Goal: Task Accomplishment & Management: Manage account settings

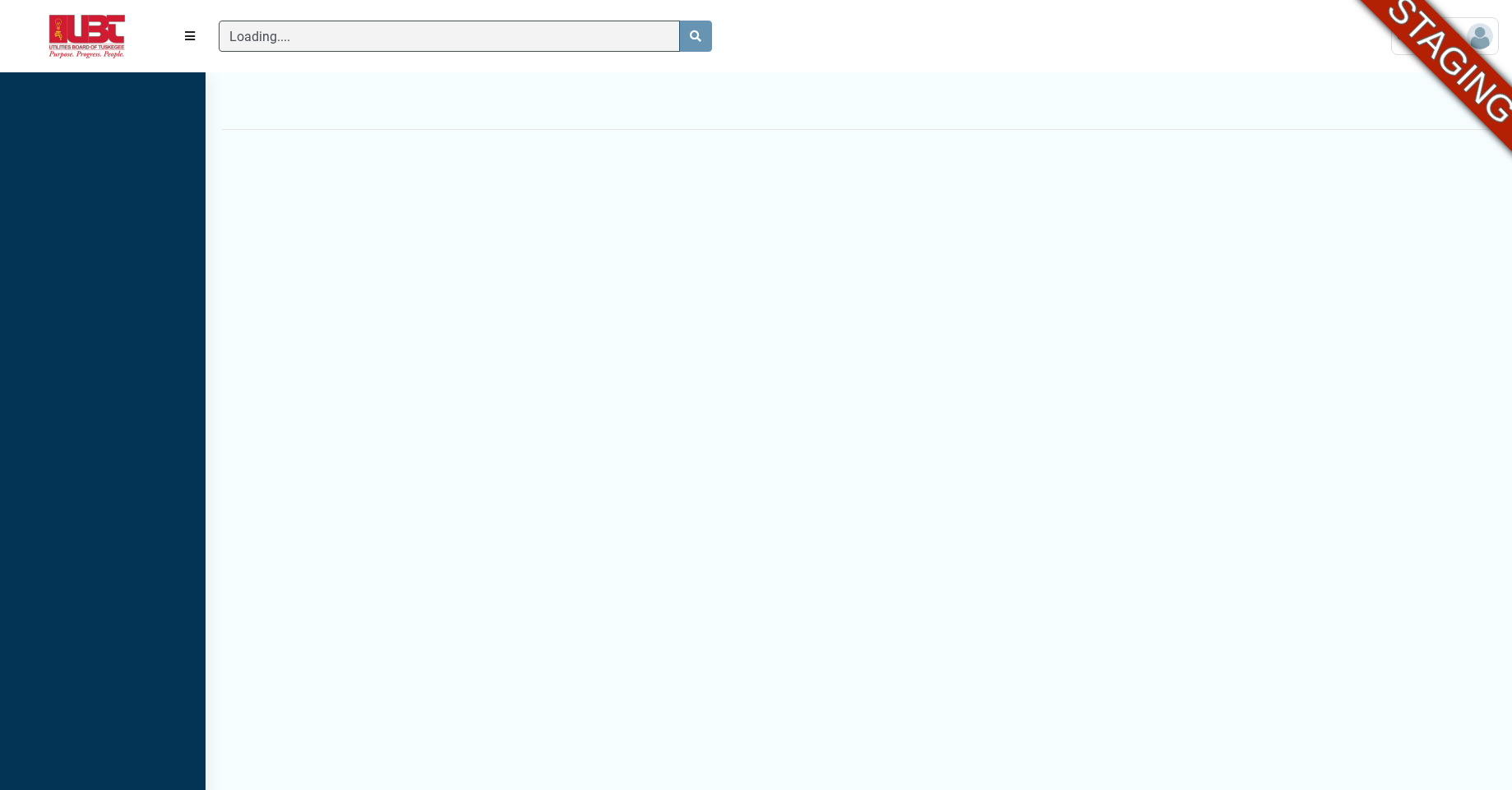
scroll to position [7, 1]
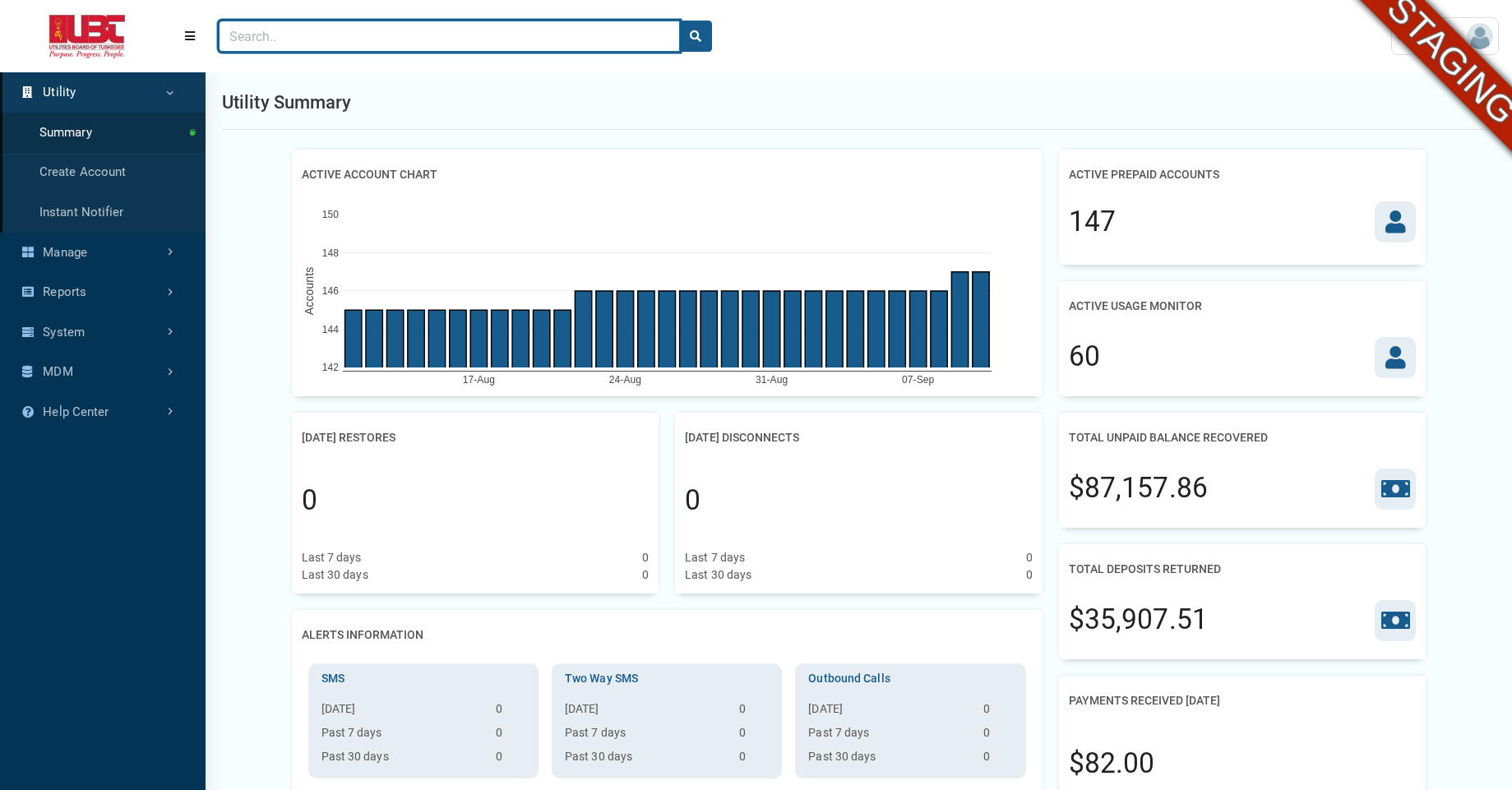
click at [508, 31] on input "Search" at bounding box center [449, 37] width 461 height 31
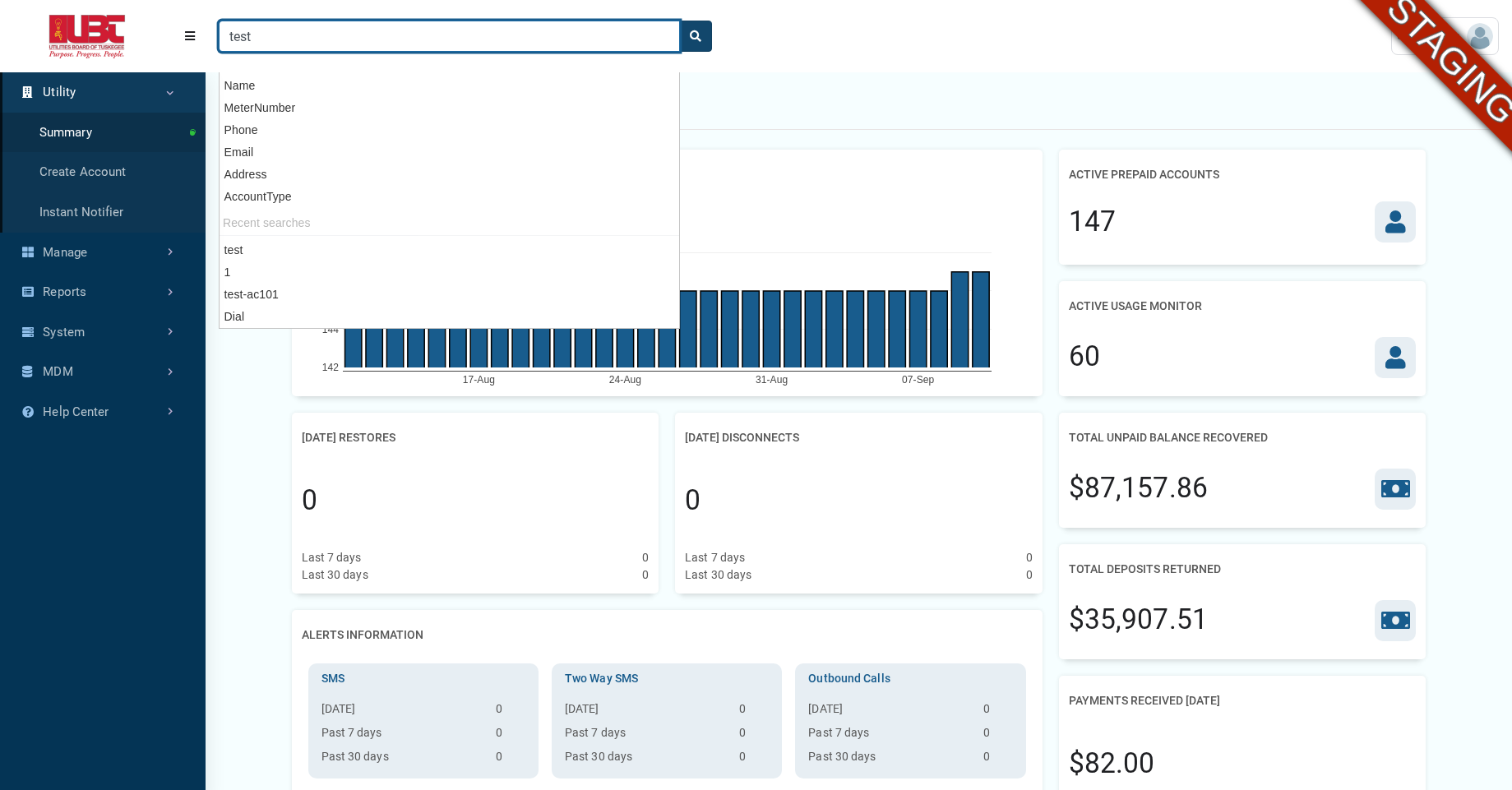
type input "test"
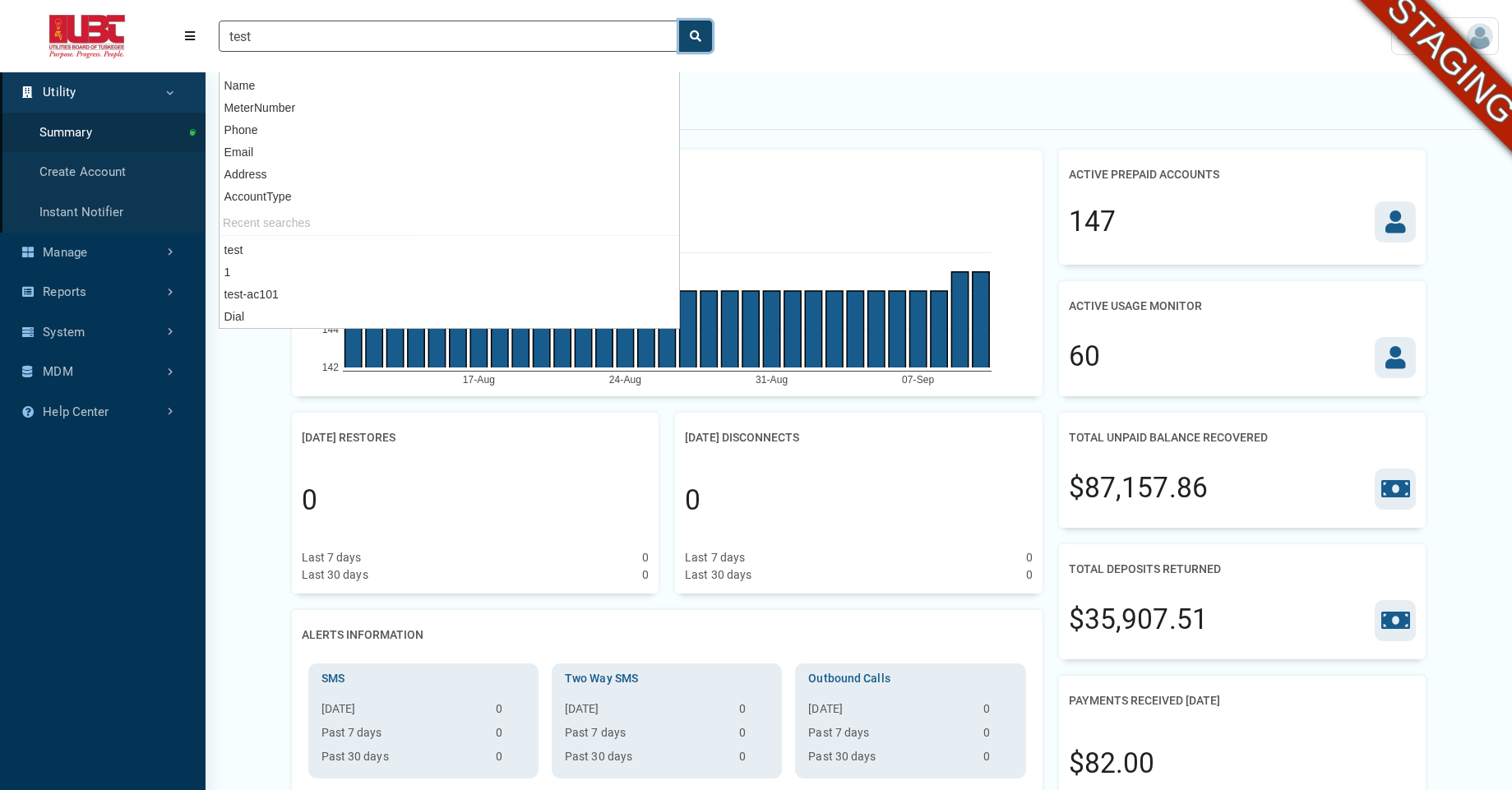
click at [692, 42] on button "search" at bounding box center [695, 37] width 33 height 31
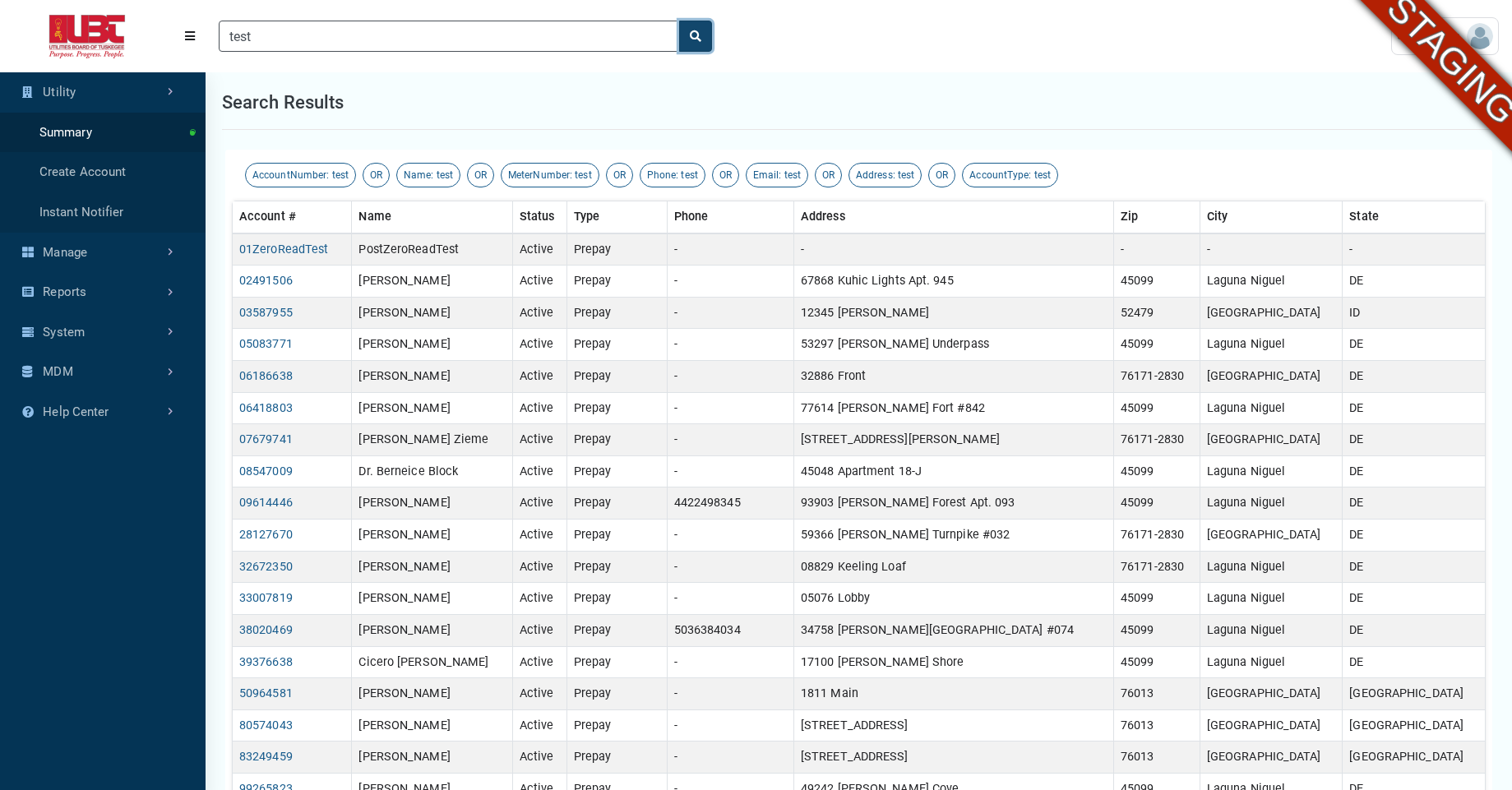
scroll to position [429, 0]
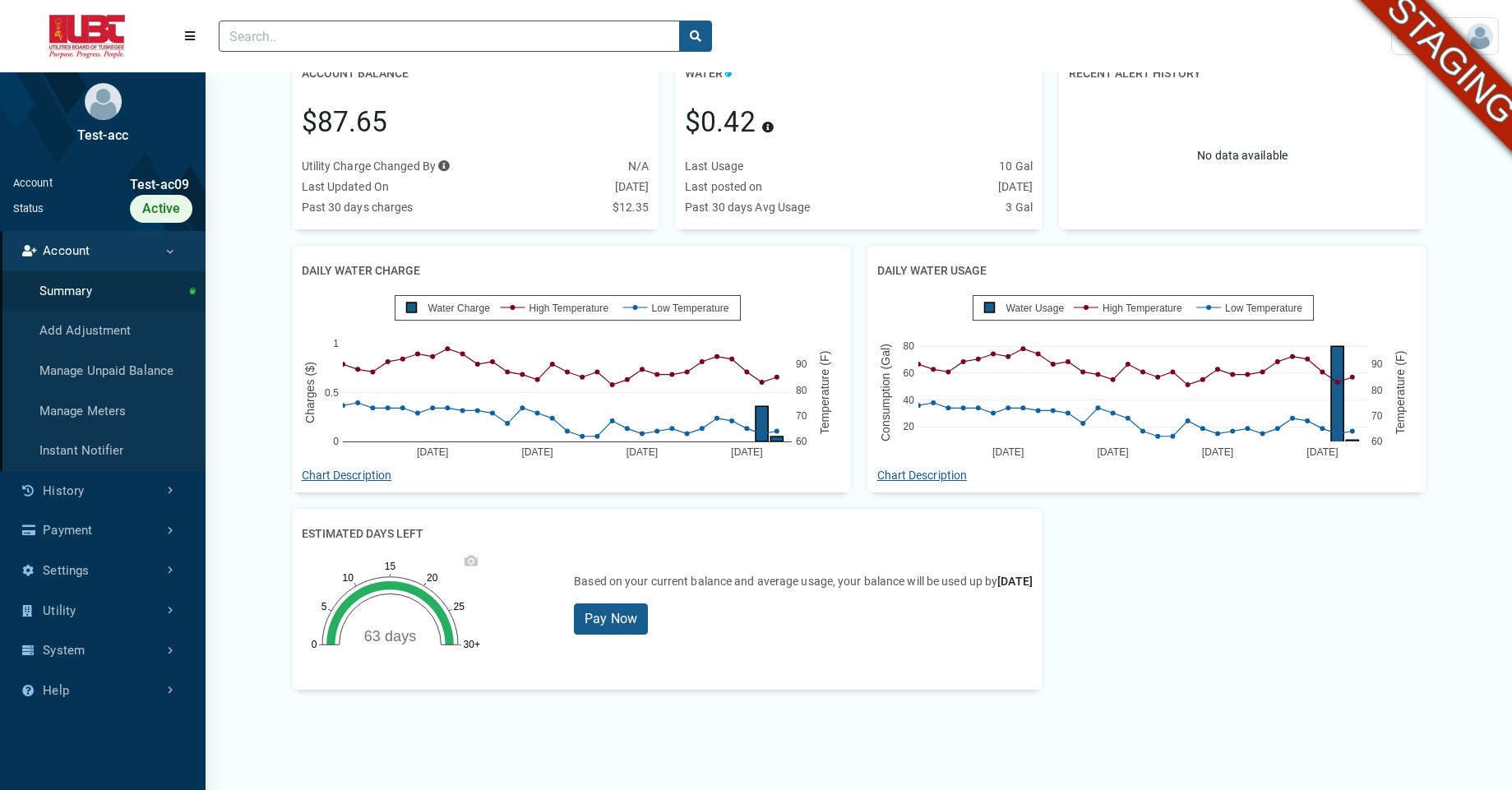
scroll to position [213, 0]
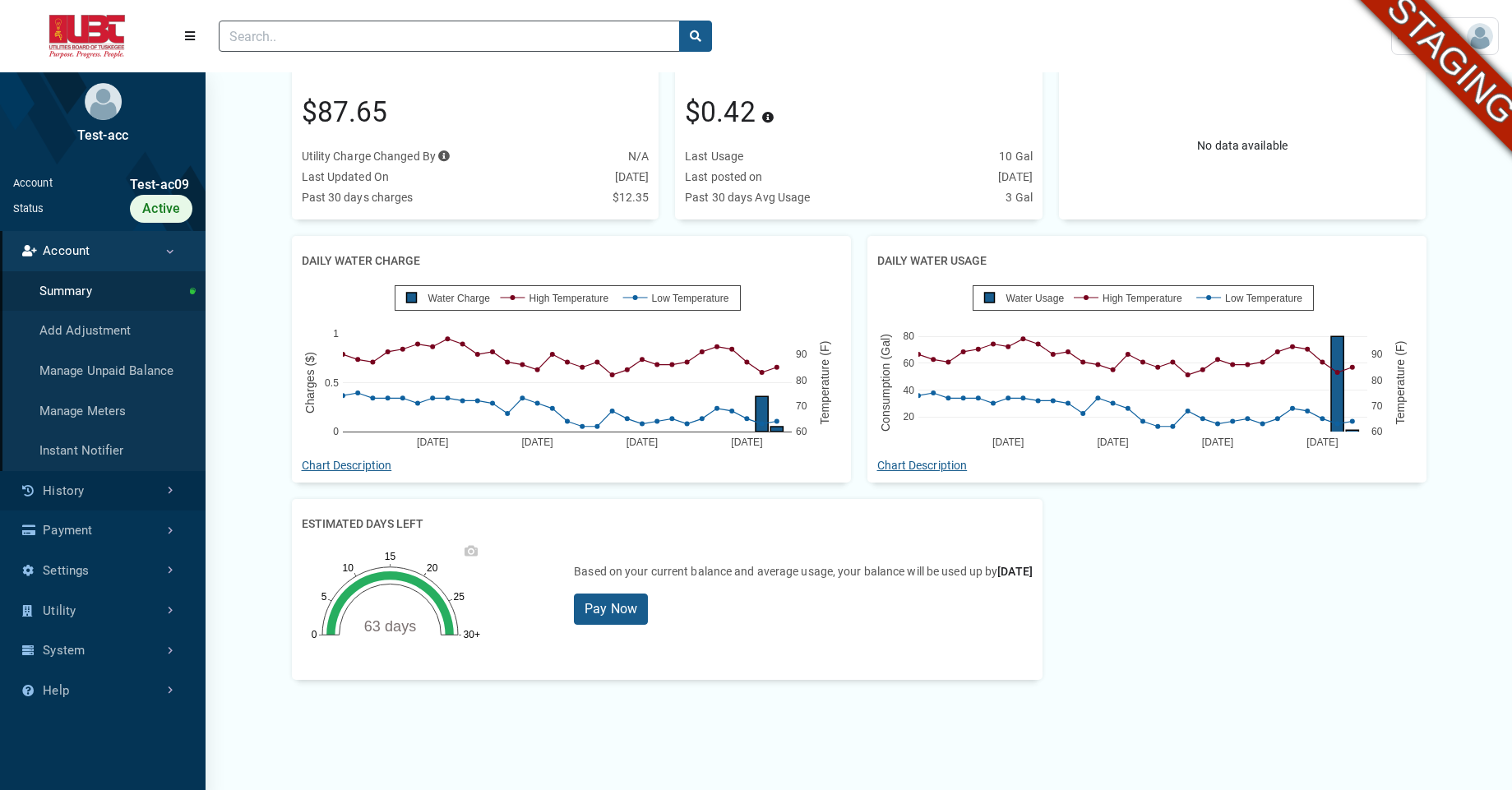
click at [134, 485] on link "History" at bounding box center [103, 491] width 206 height 40
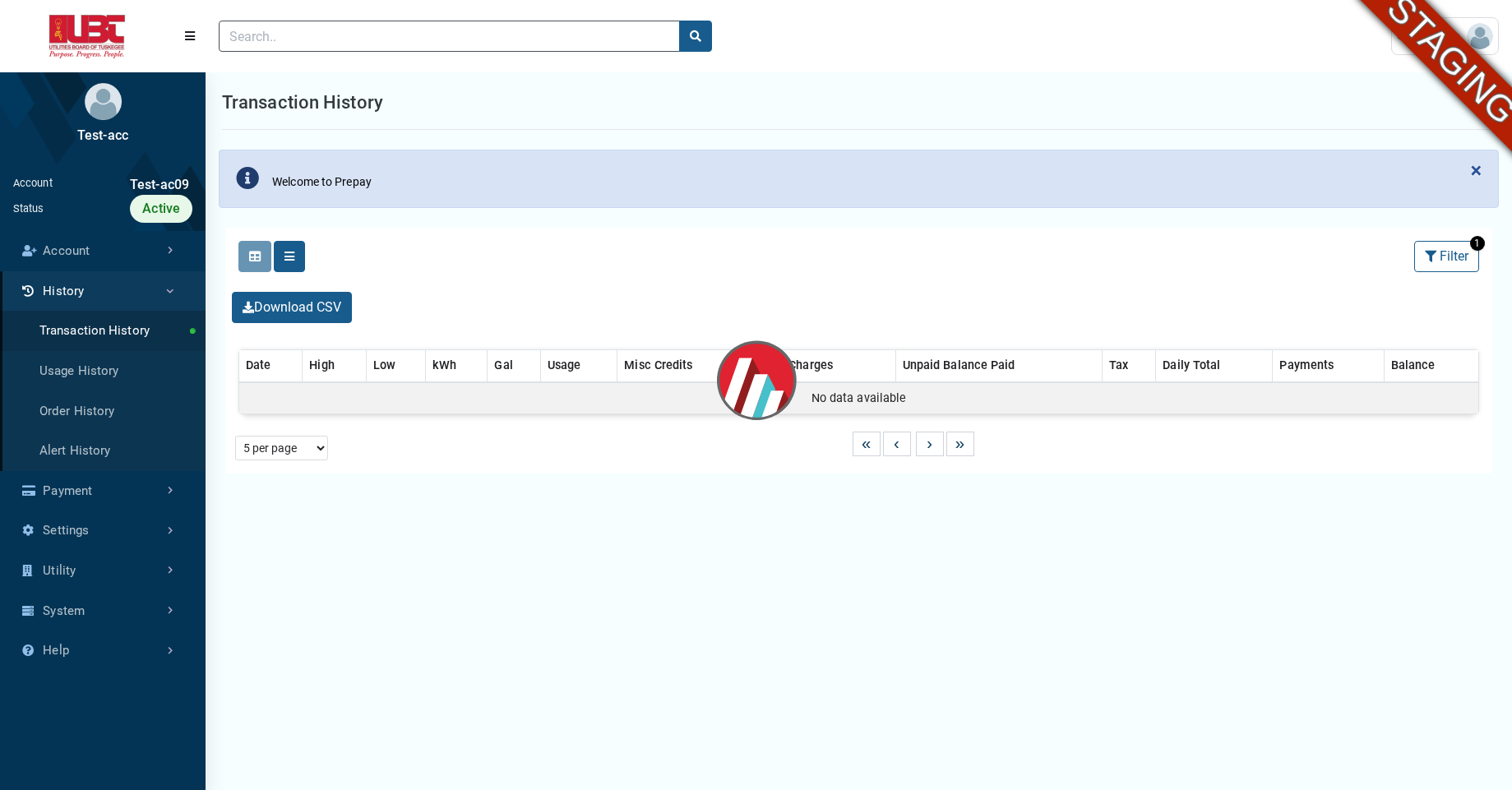
select select "25 per page"
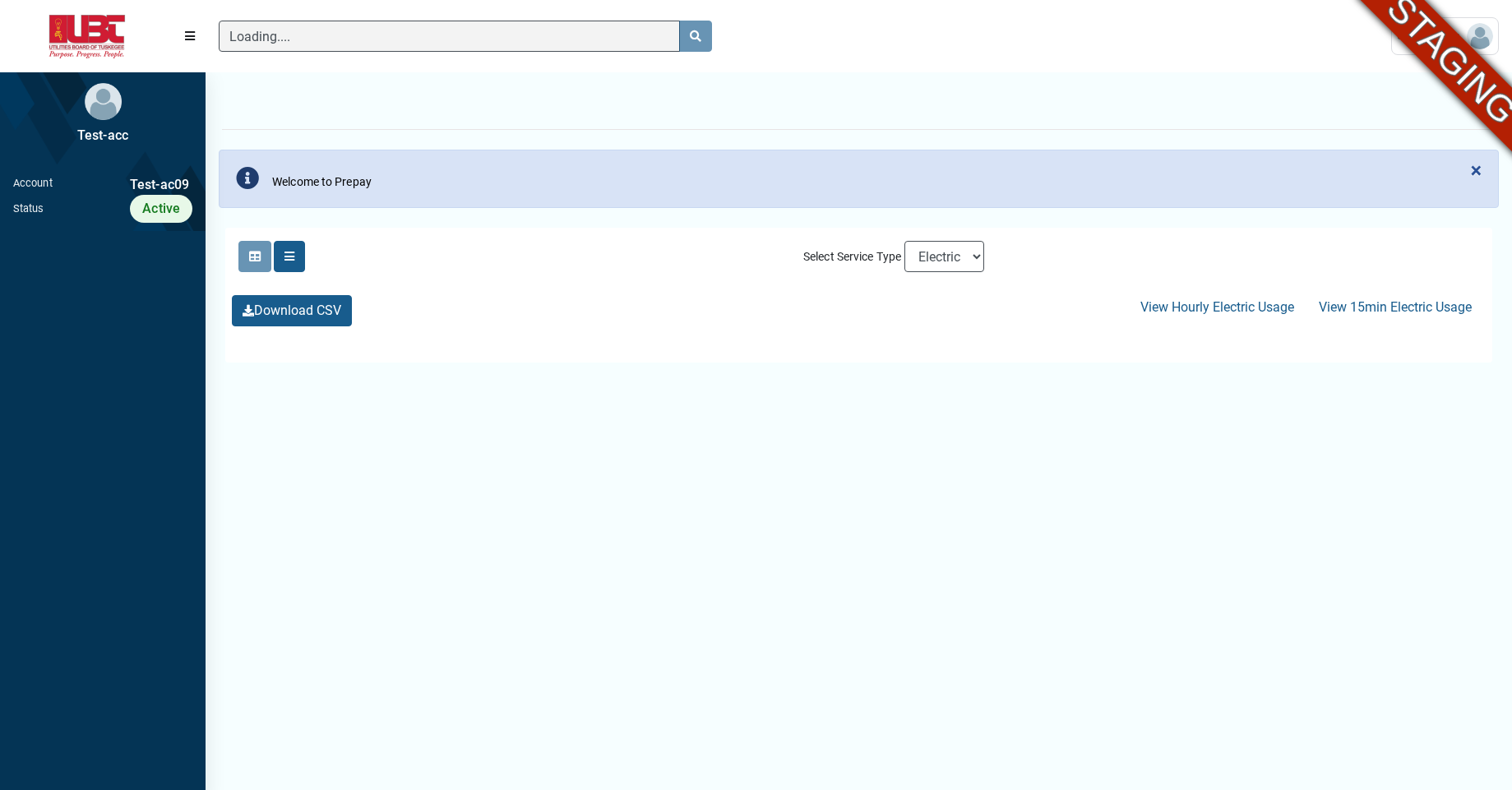
scroll to position [7, 1]
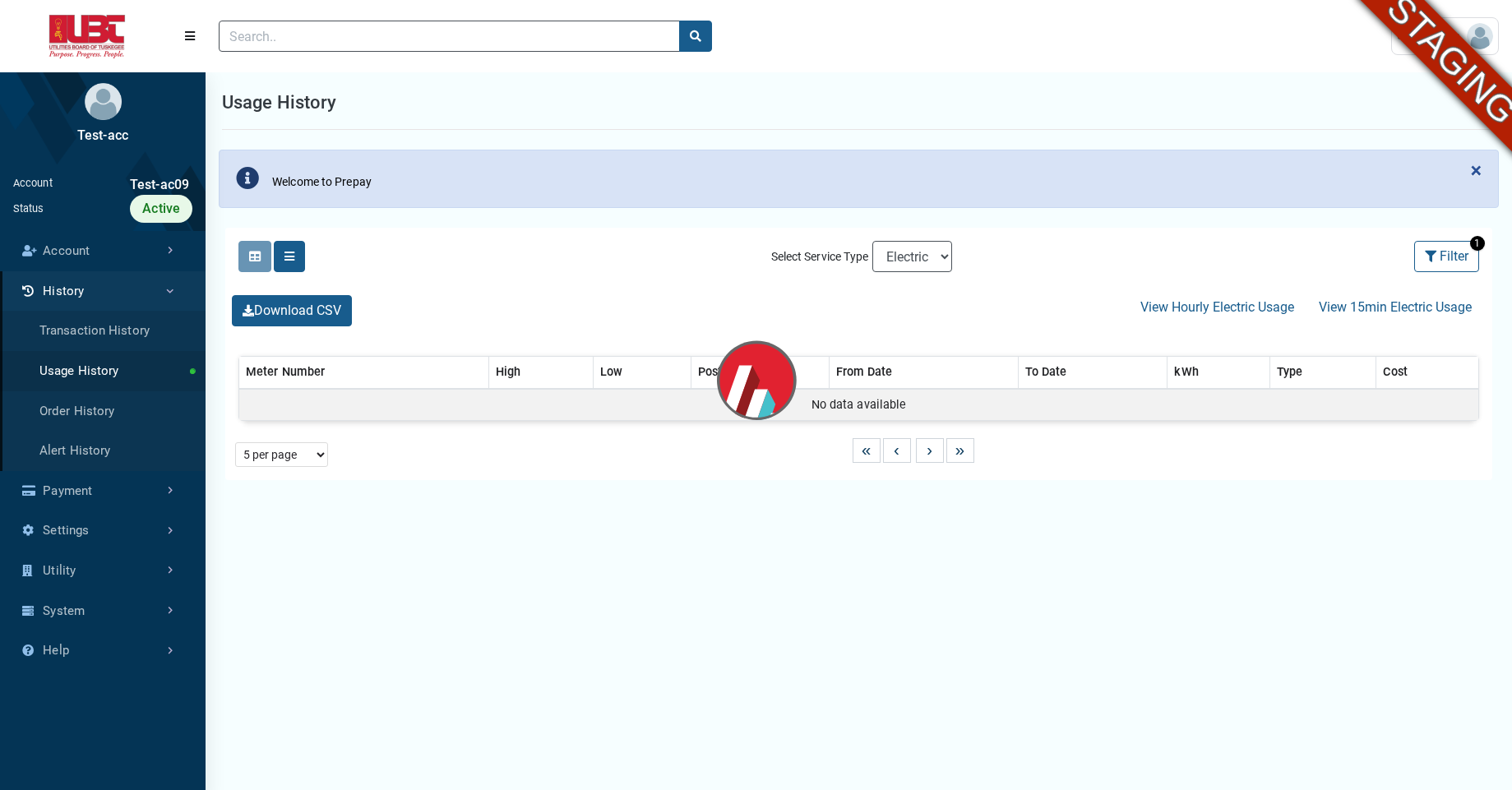
select select "25 per page"
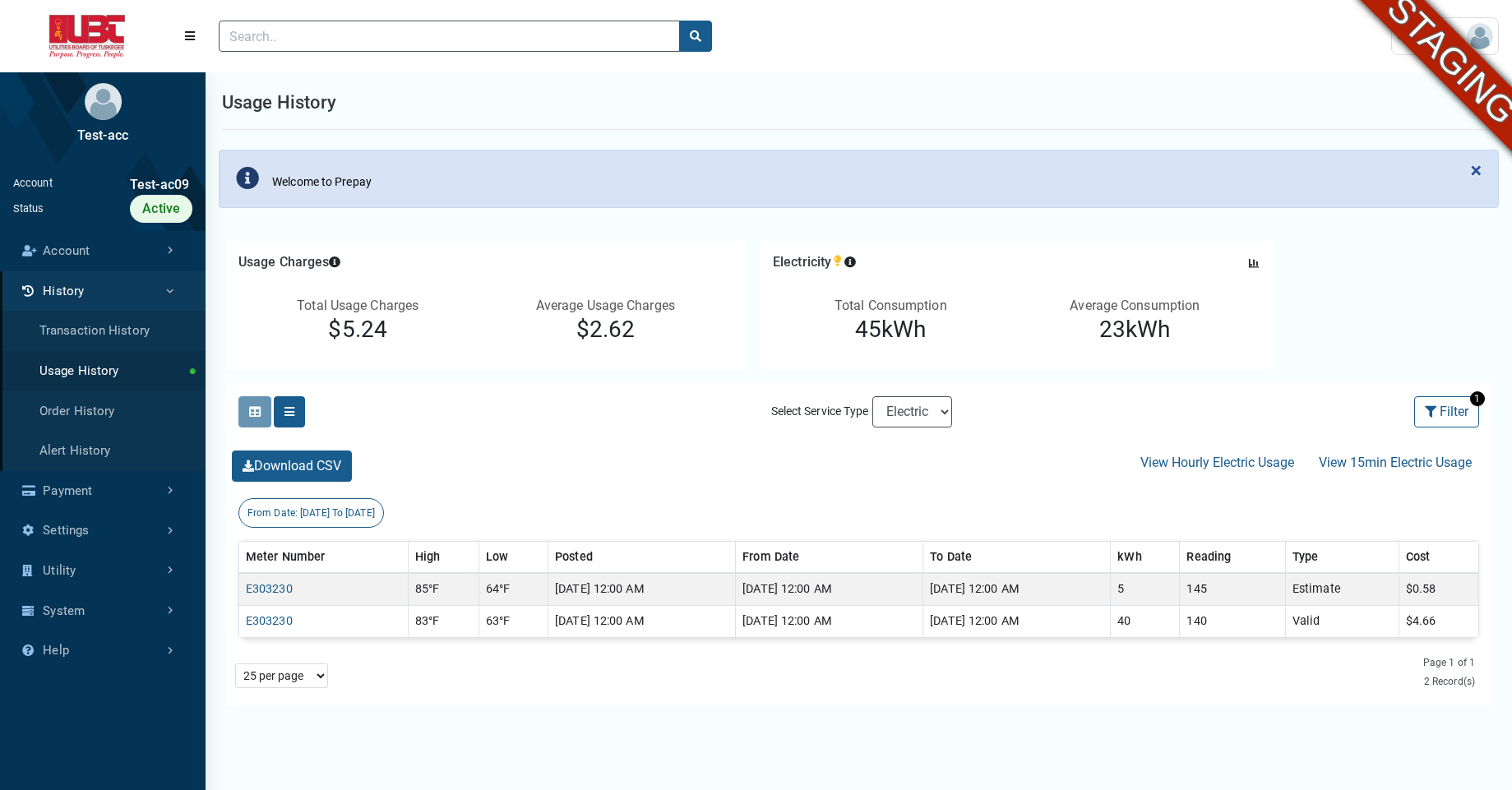
scroll to position [7, 1]
select select "Water"
click at [872, 396] on select "Electric Sewer Water" at bounding box center [912, 412] width 80 height 31
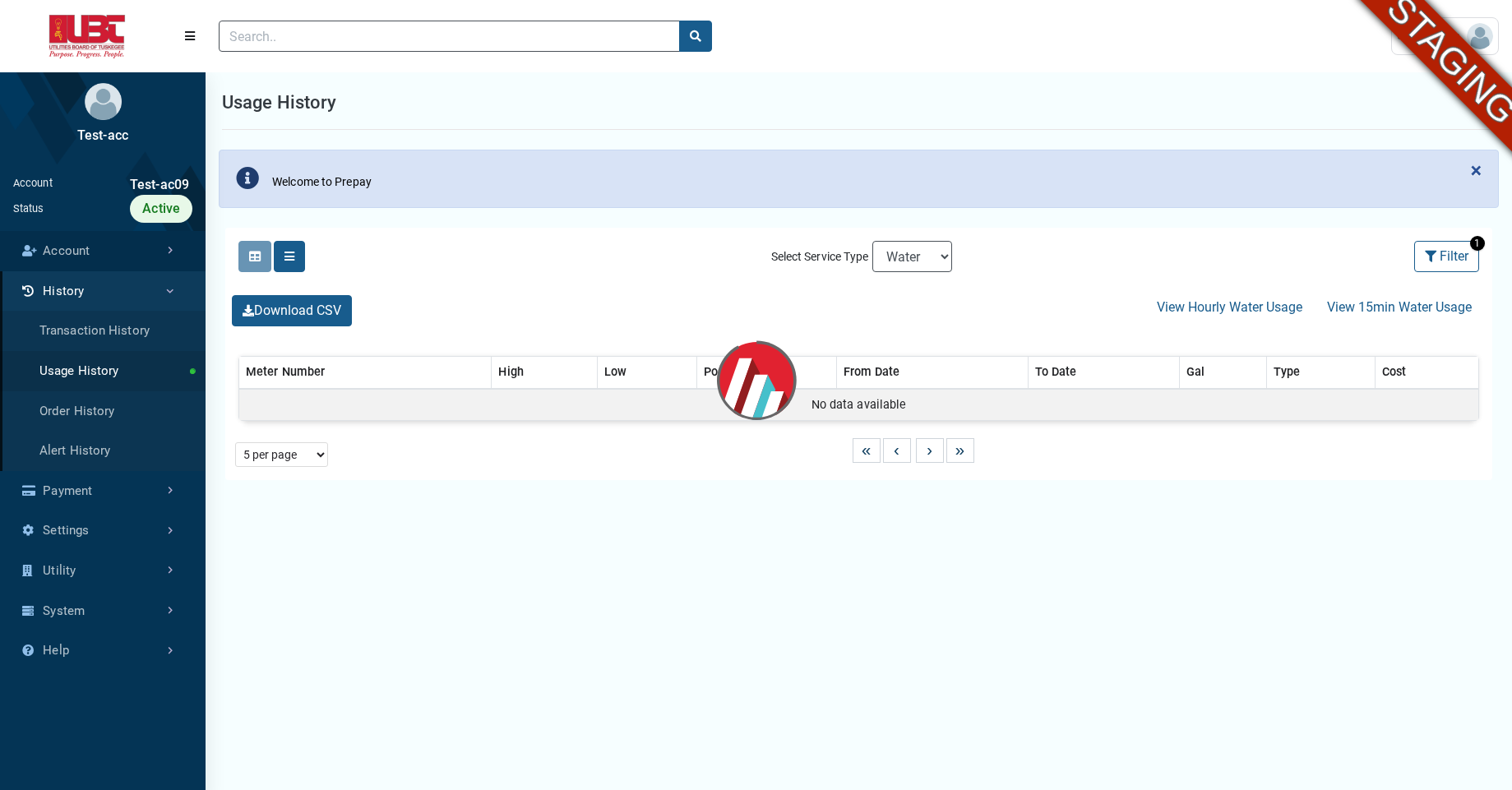
click at [131, 247] on link "Account" at bounding box center [103, 251] width 206 height 40
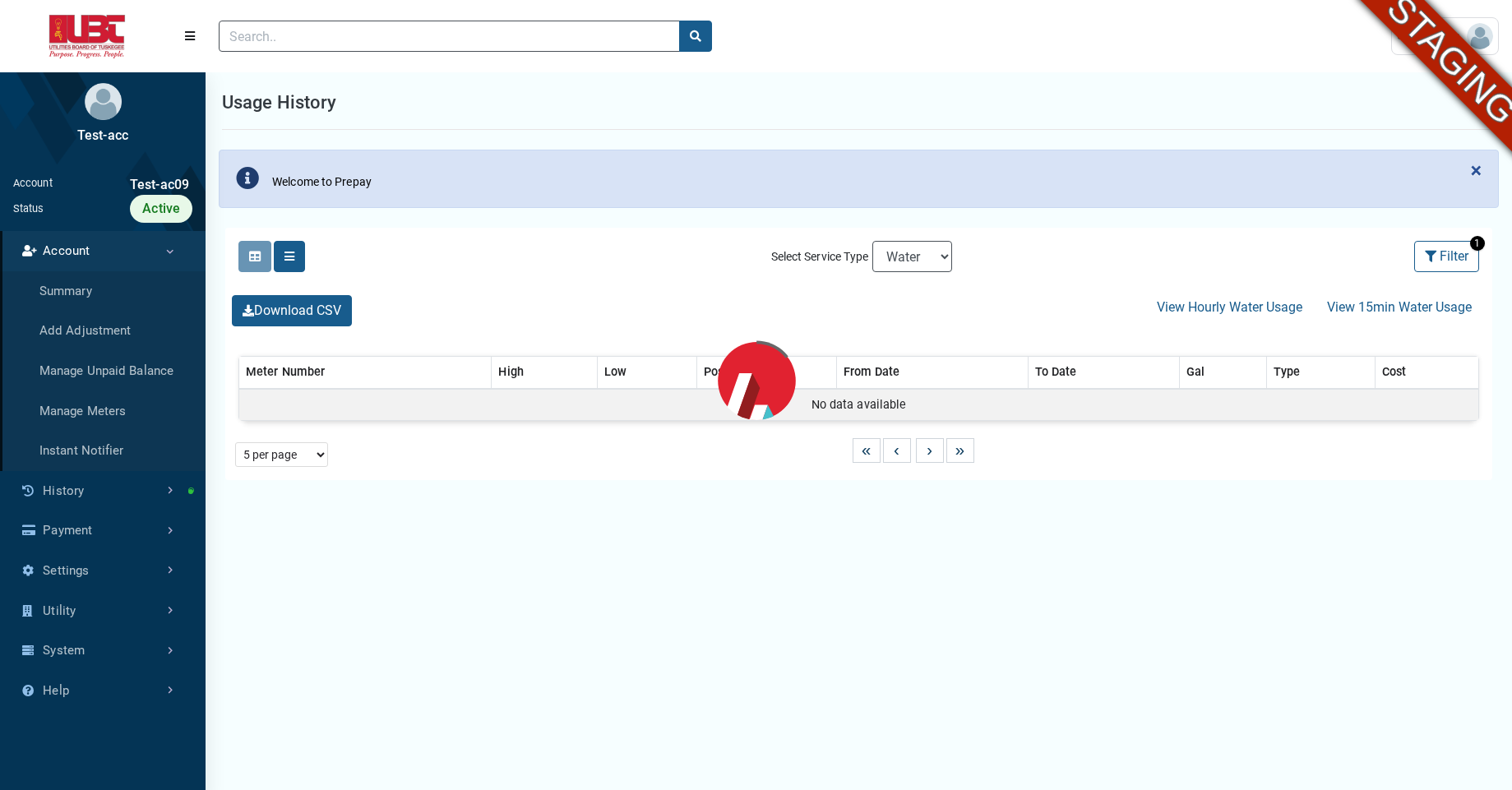
select select "25 per page"
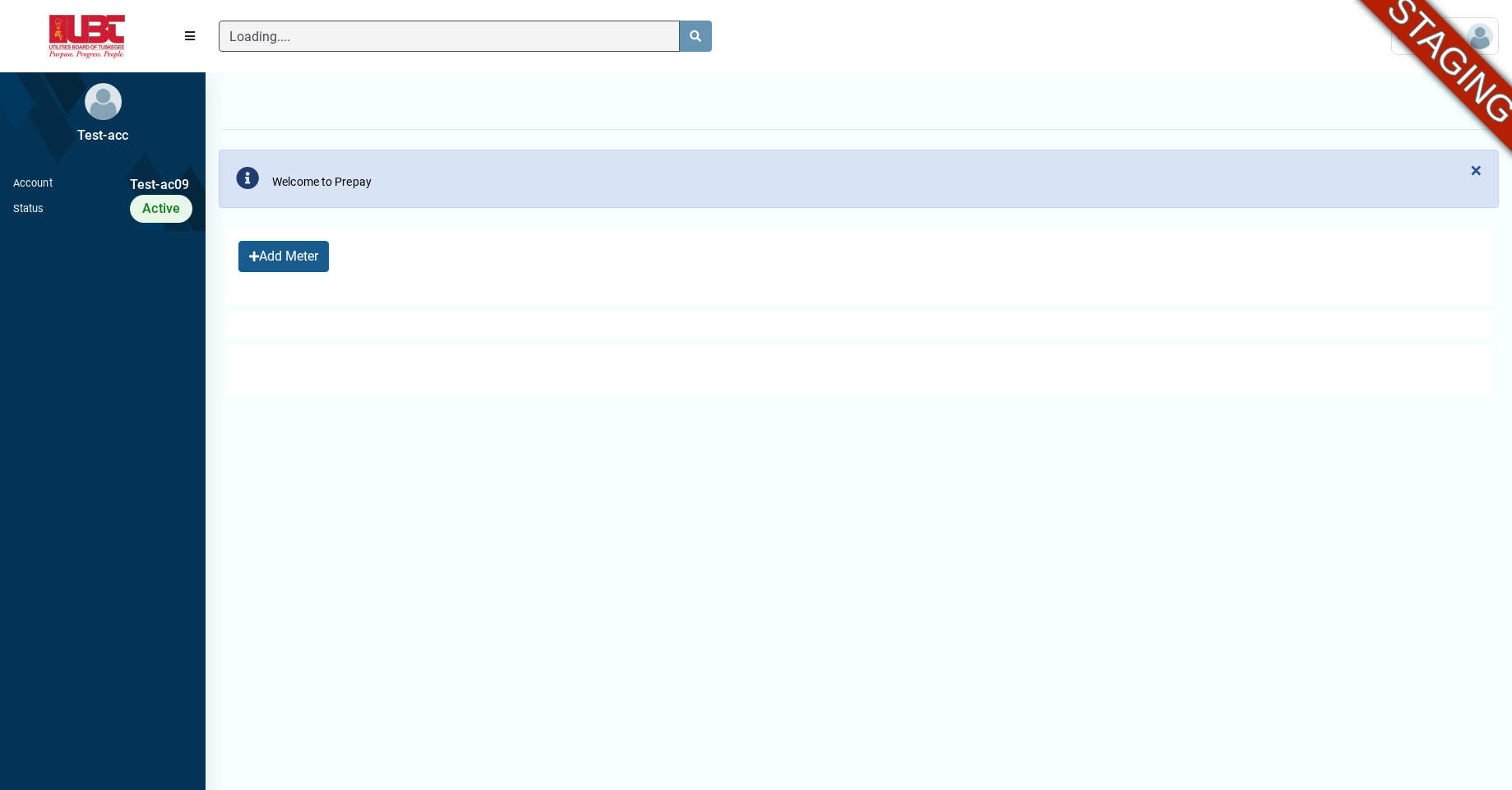
scroll to position [7, 1]
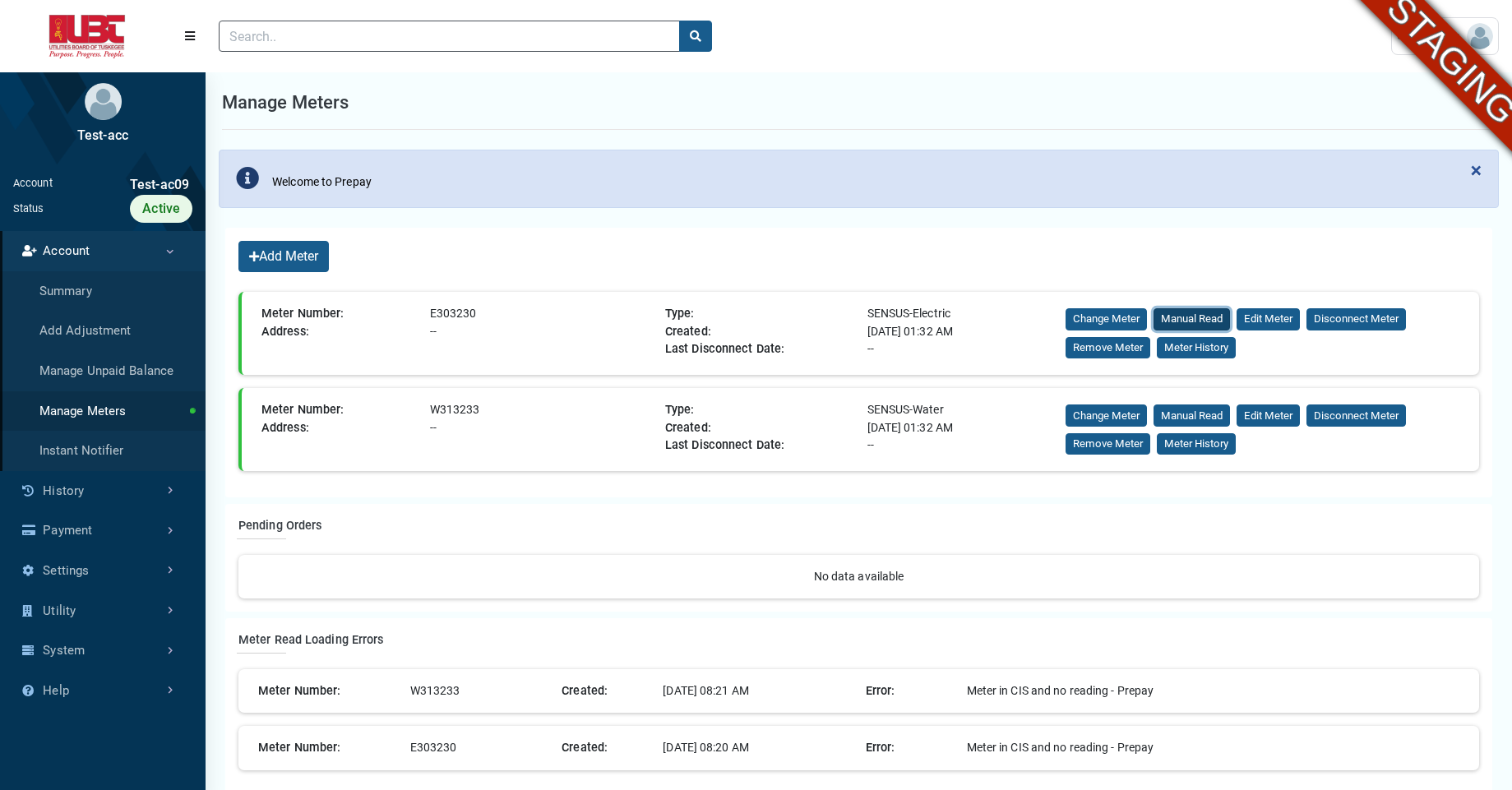
click at [1196, 320] on button "Manual Read" at bounding box center [1192, 319] width 77 height 22
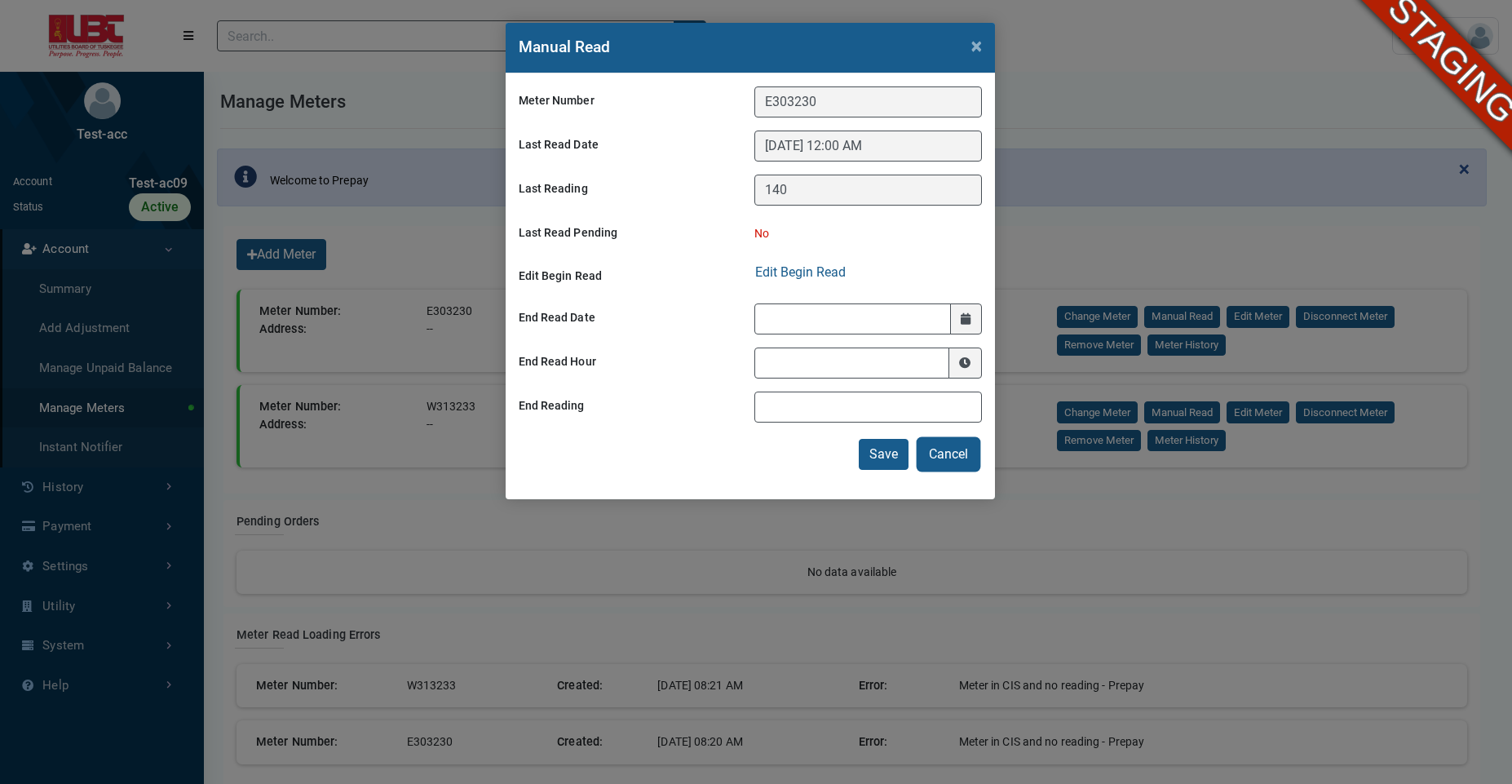
click at [954, 449] on button "Cancel" at bounding box center [948, 455] width 61 height 31
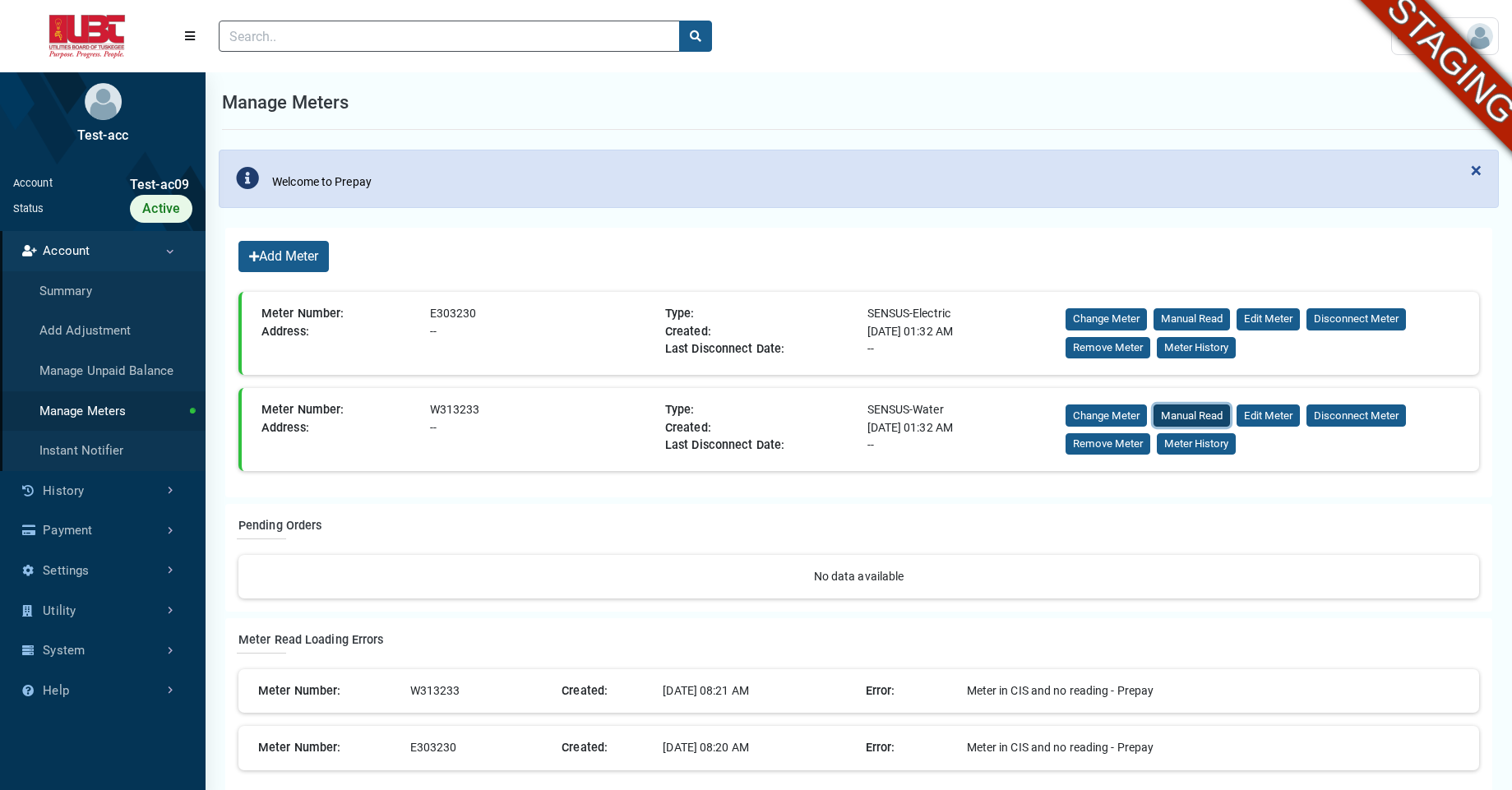
click at [1187, 404] on button "Manual Read" at bounding box center [1192, 415] width 77 height 22
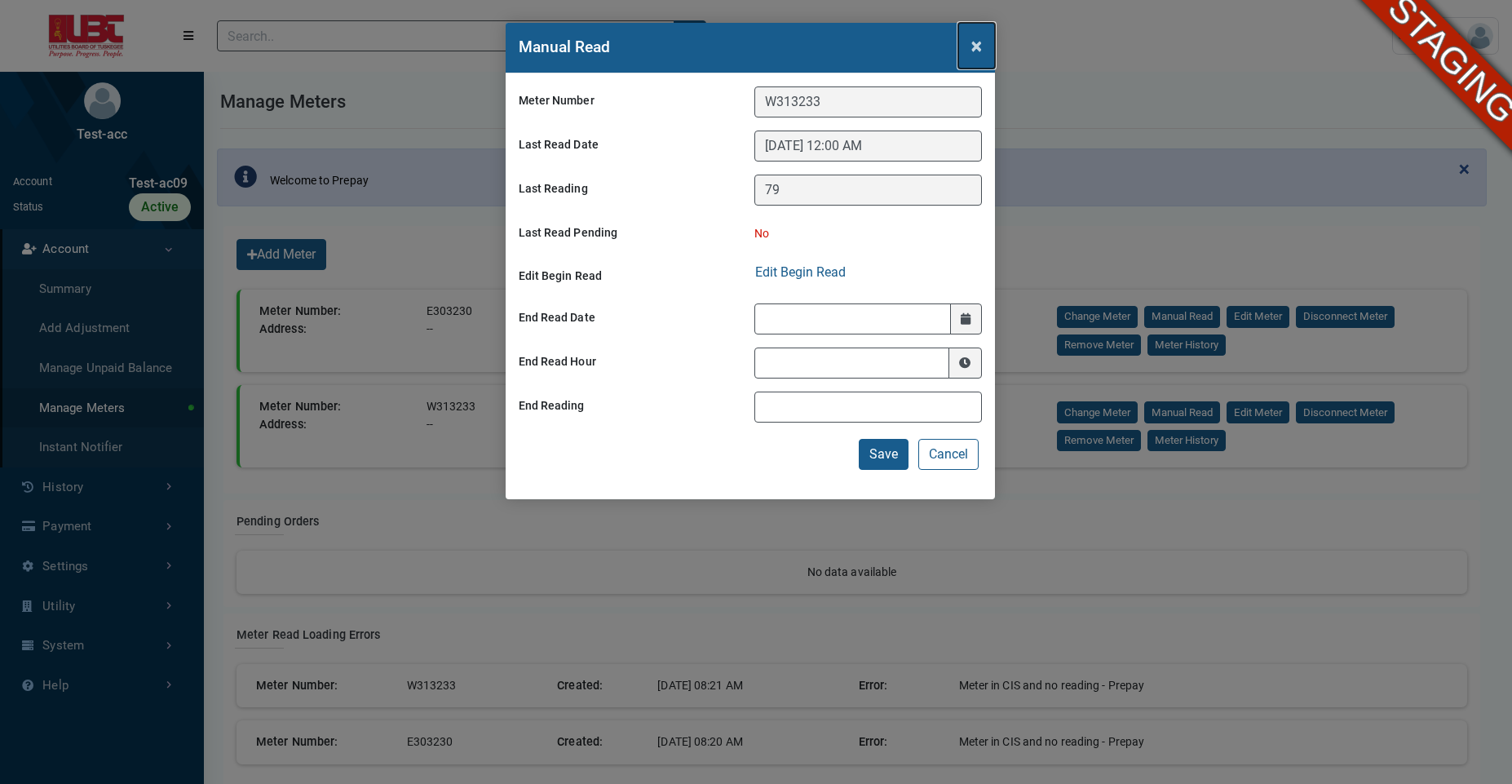
click at [982, 49] on button "×" at bounding box center [977, 45] width 36 height 46
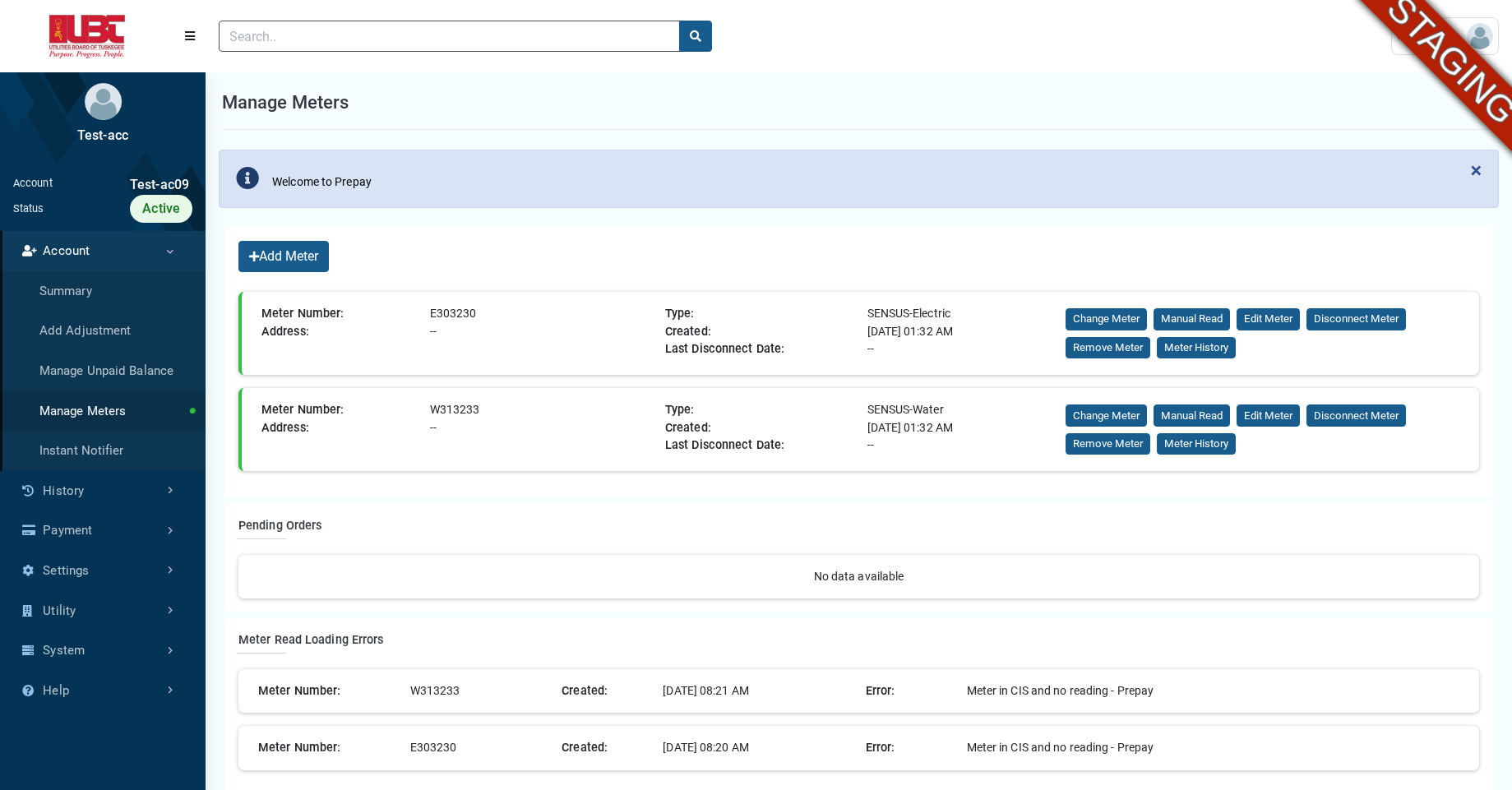
click at [1166, 71] on header "(to home page) User Settings ESI swetha@exceleron.com" at bounding box center [756, 36] width 1512 height 72
click at [1173, 309] on button "Manual Read" at bounding box center [1192, 319] width 77 height 22
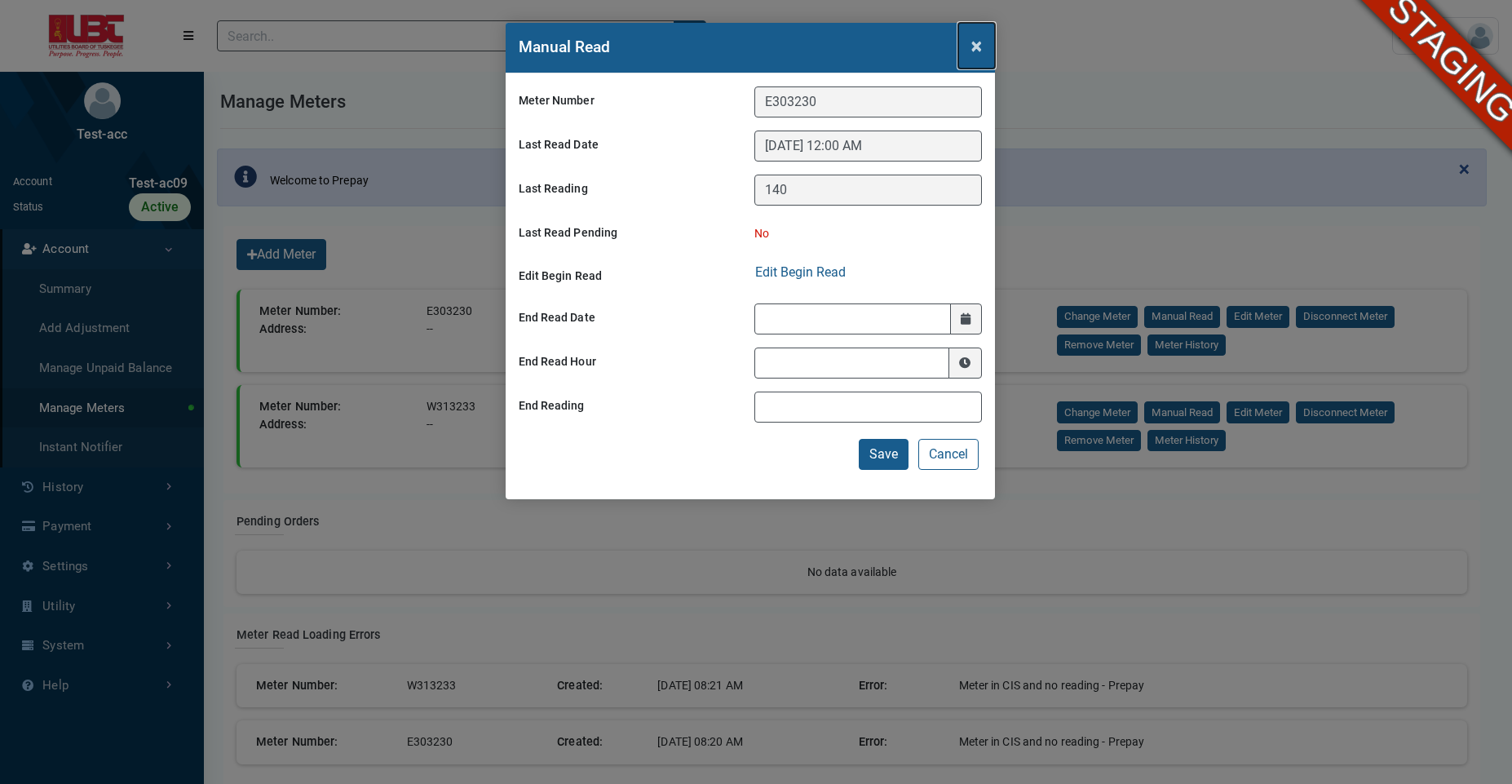
click at [976, 50] on span "×" at bounding box center [977, 46] width 10 height 22
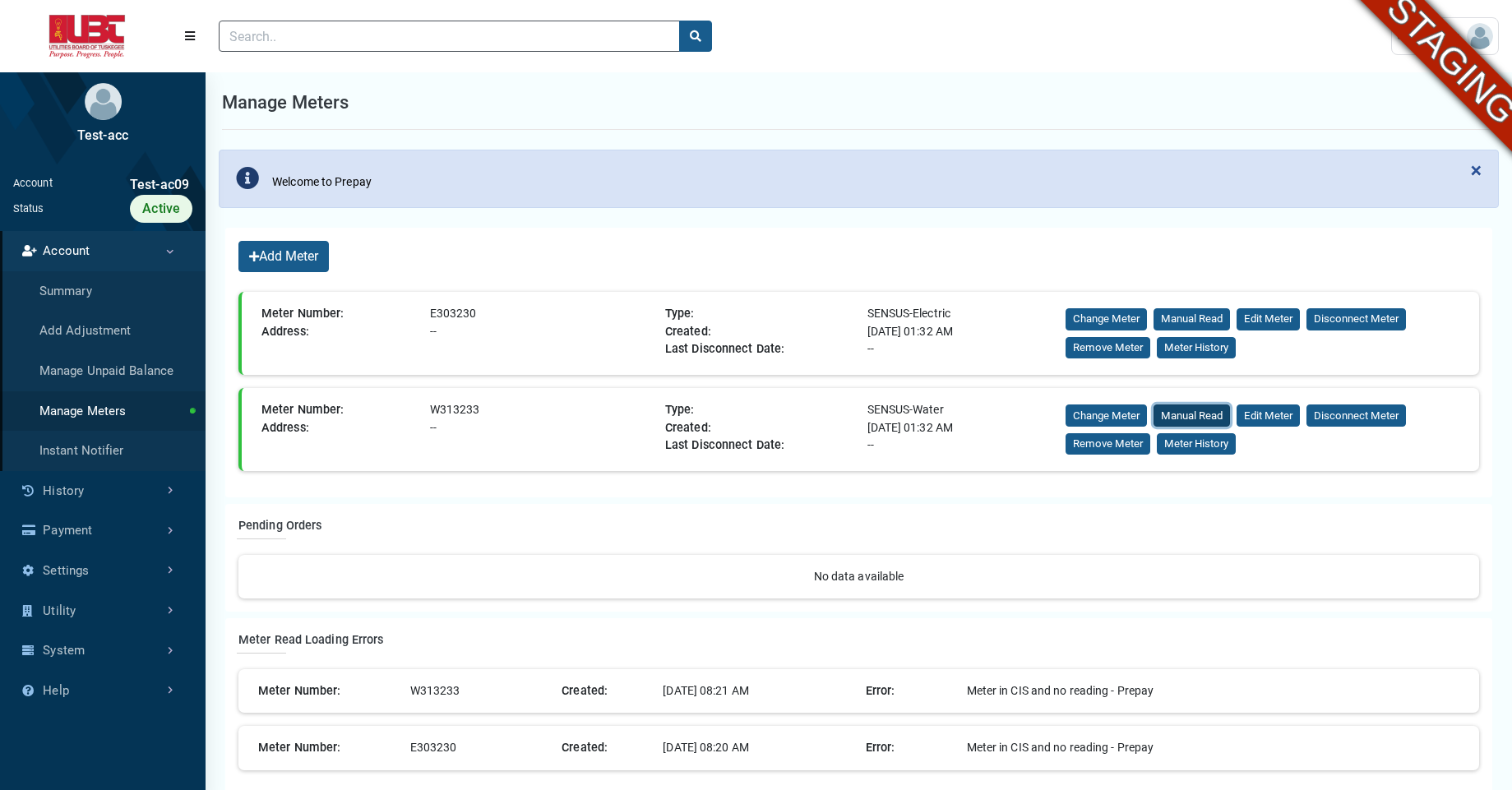
click at [1189, 410] on button "Manual Read" at bounding box center [1192, 415] width 77 height 22
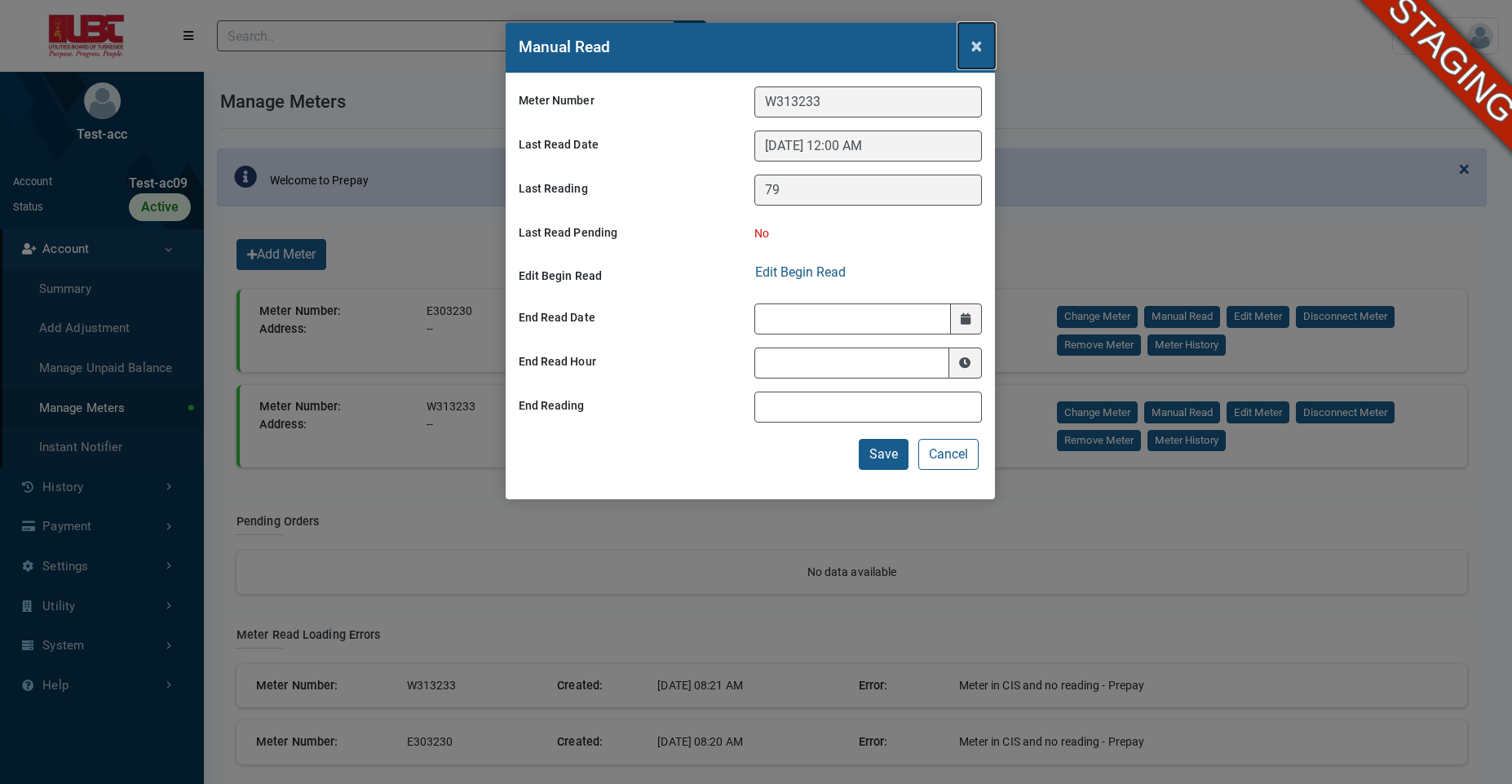
click at [986, 48] on button "×" at bounding box center [977, 45] width 36 height 46
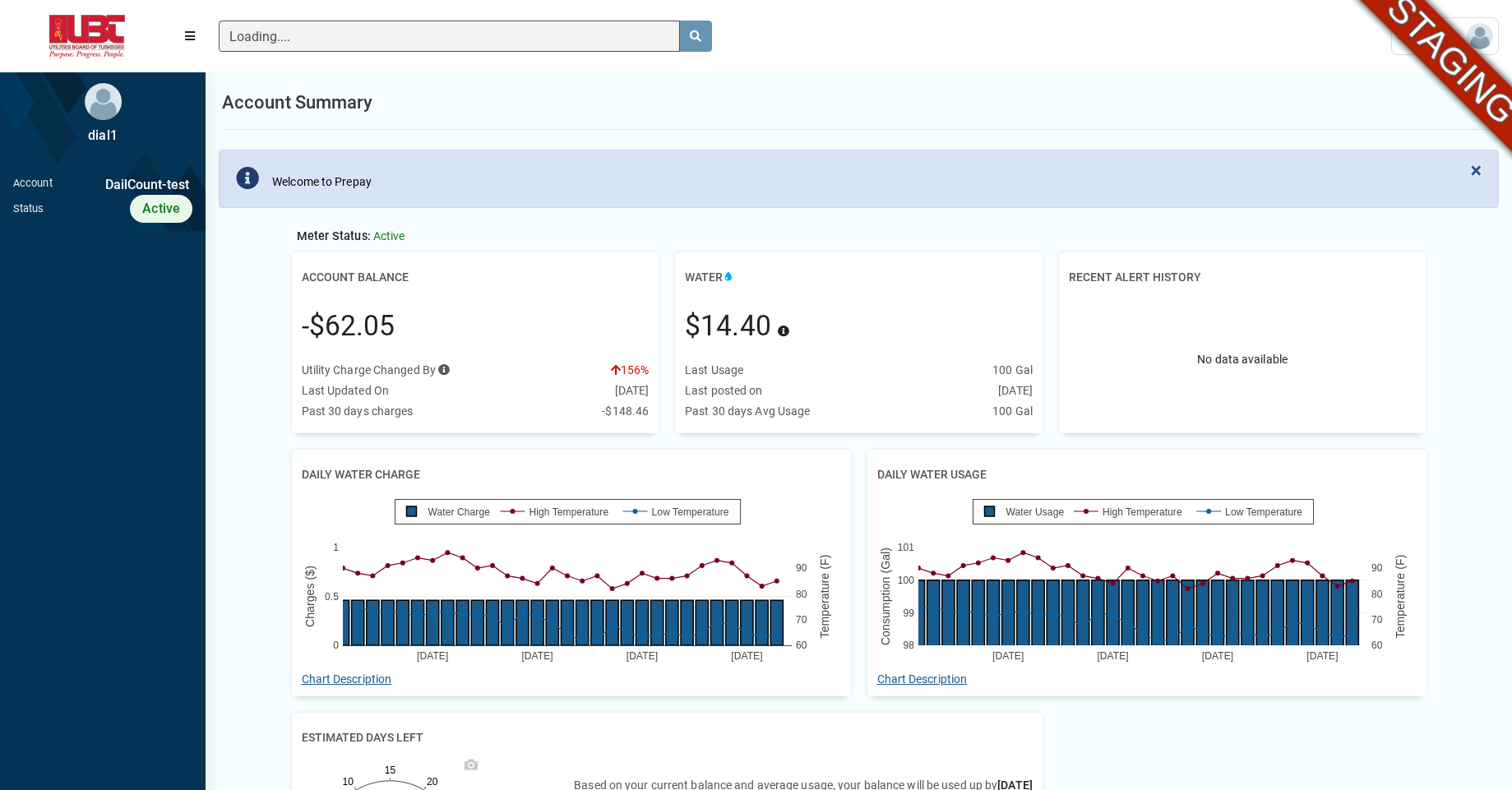
scroll to position [7, 1]
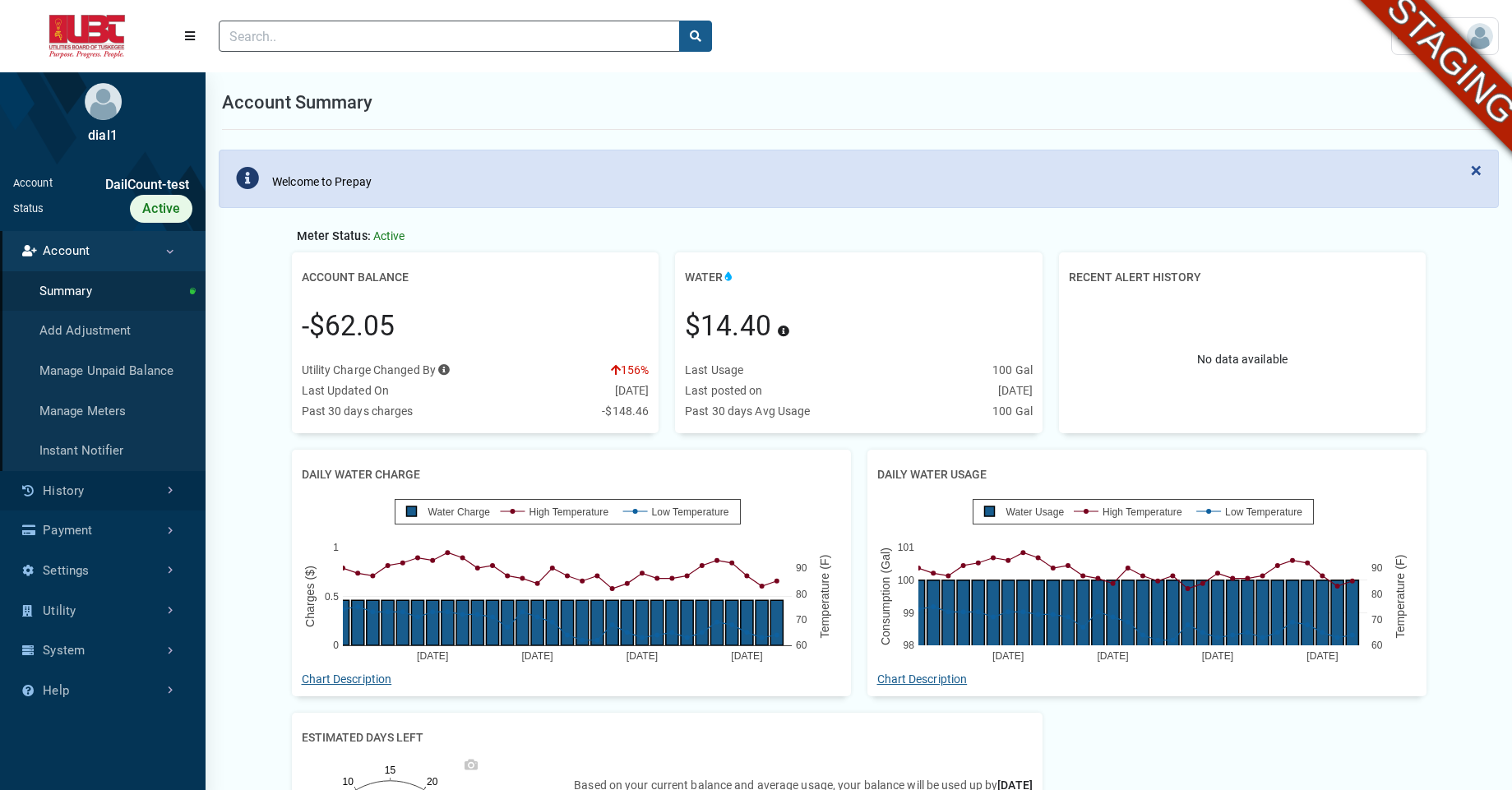
click at [80, 483] on link "History" at bounding box center [103, 491] width 206 height 40
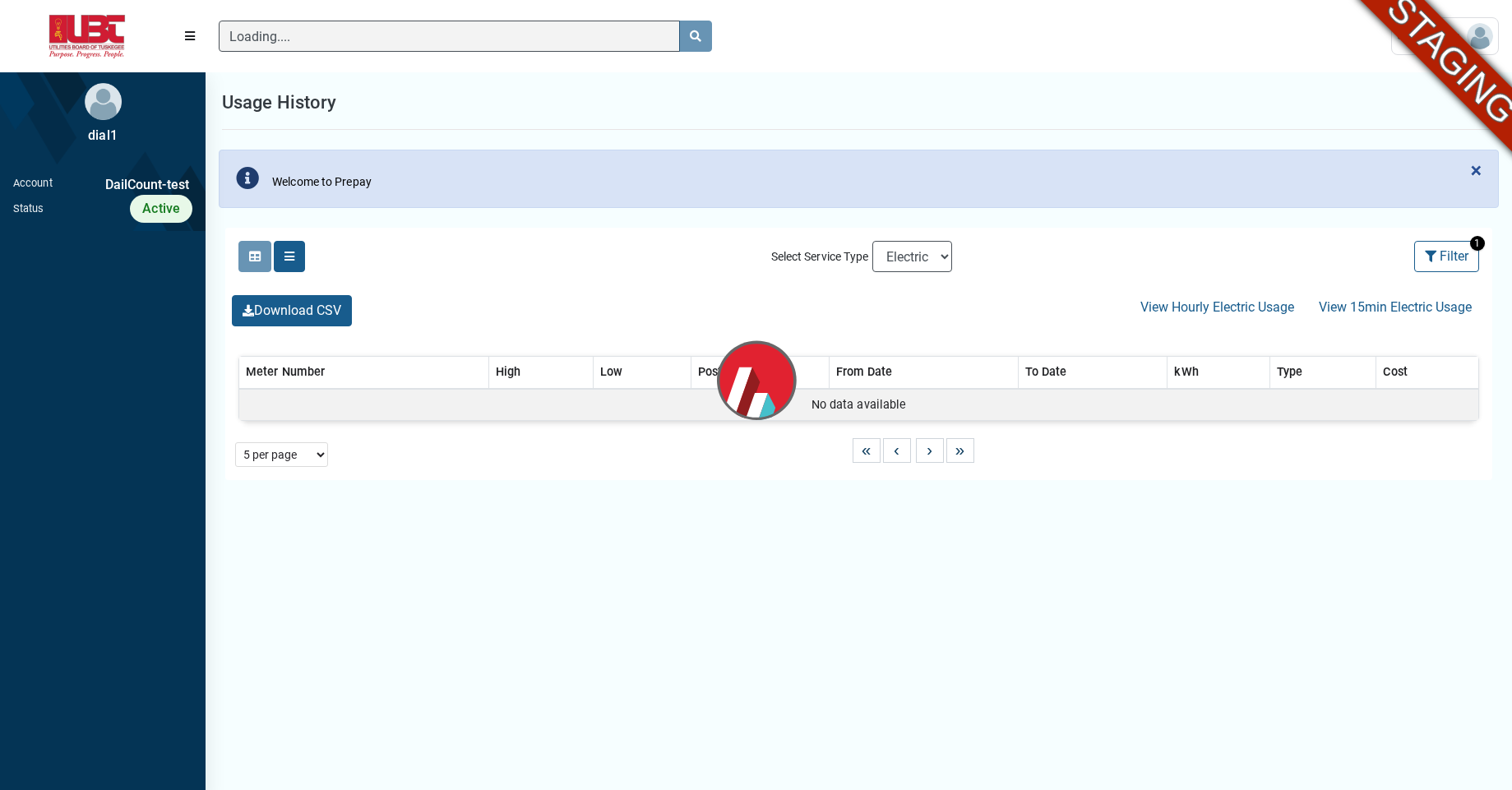
scroll to position [7, 1]
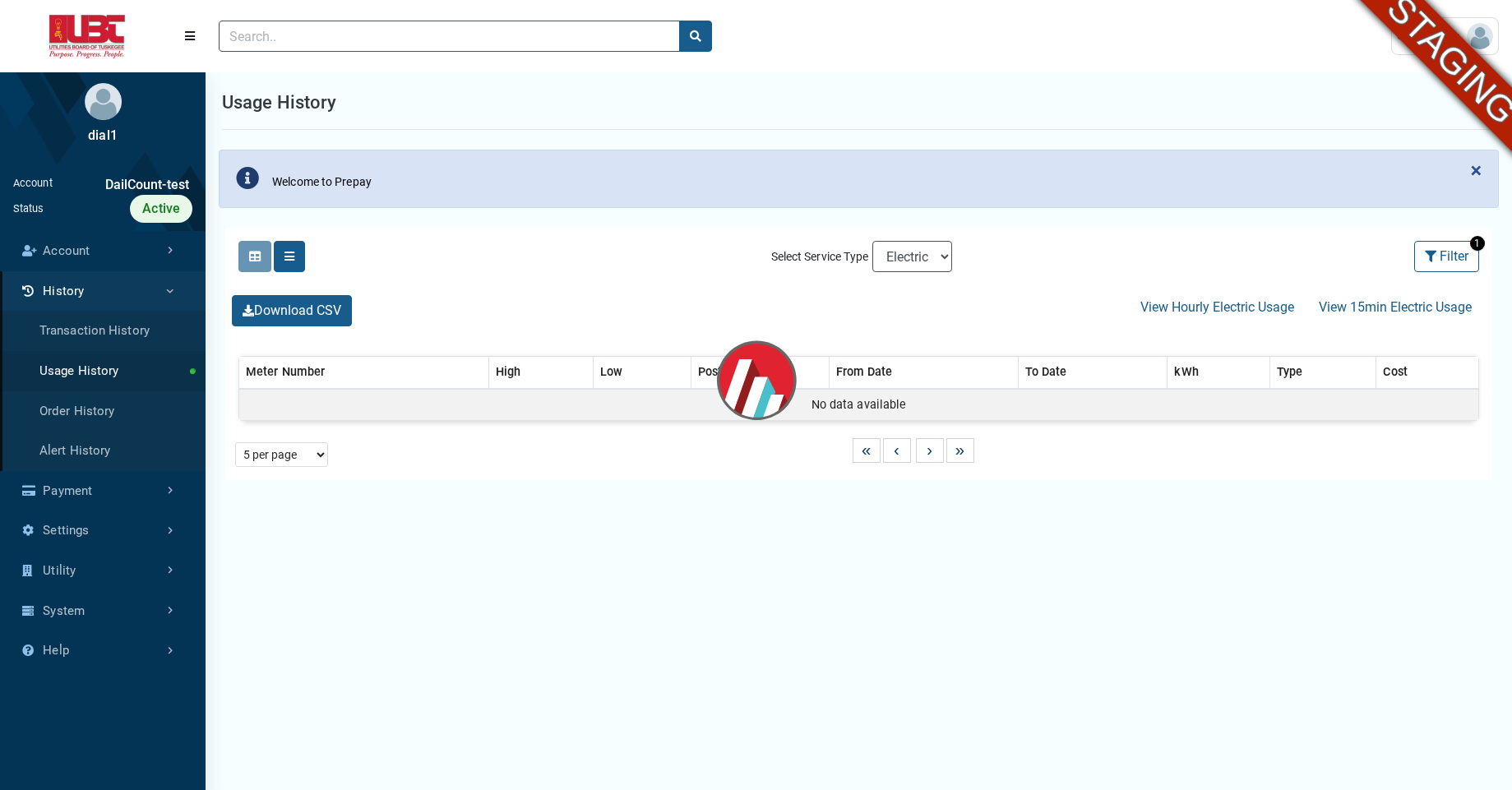
select select "25 per page"
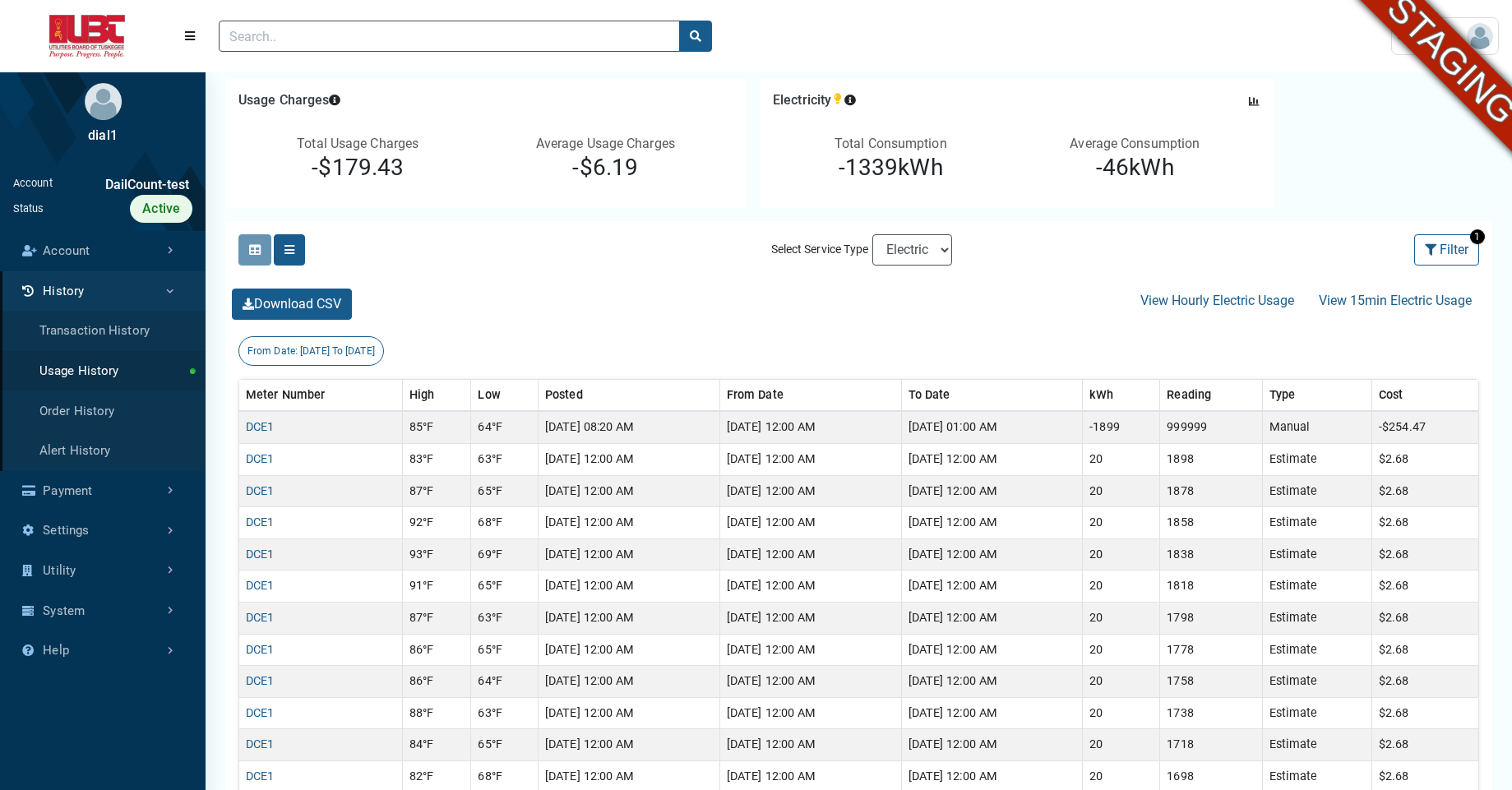
scroll to position [159, 0]
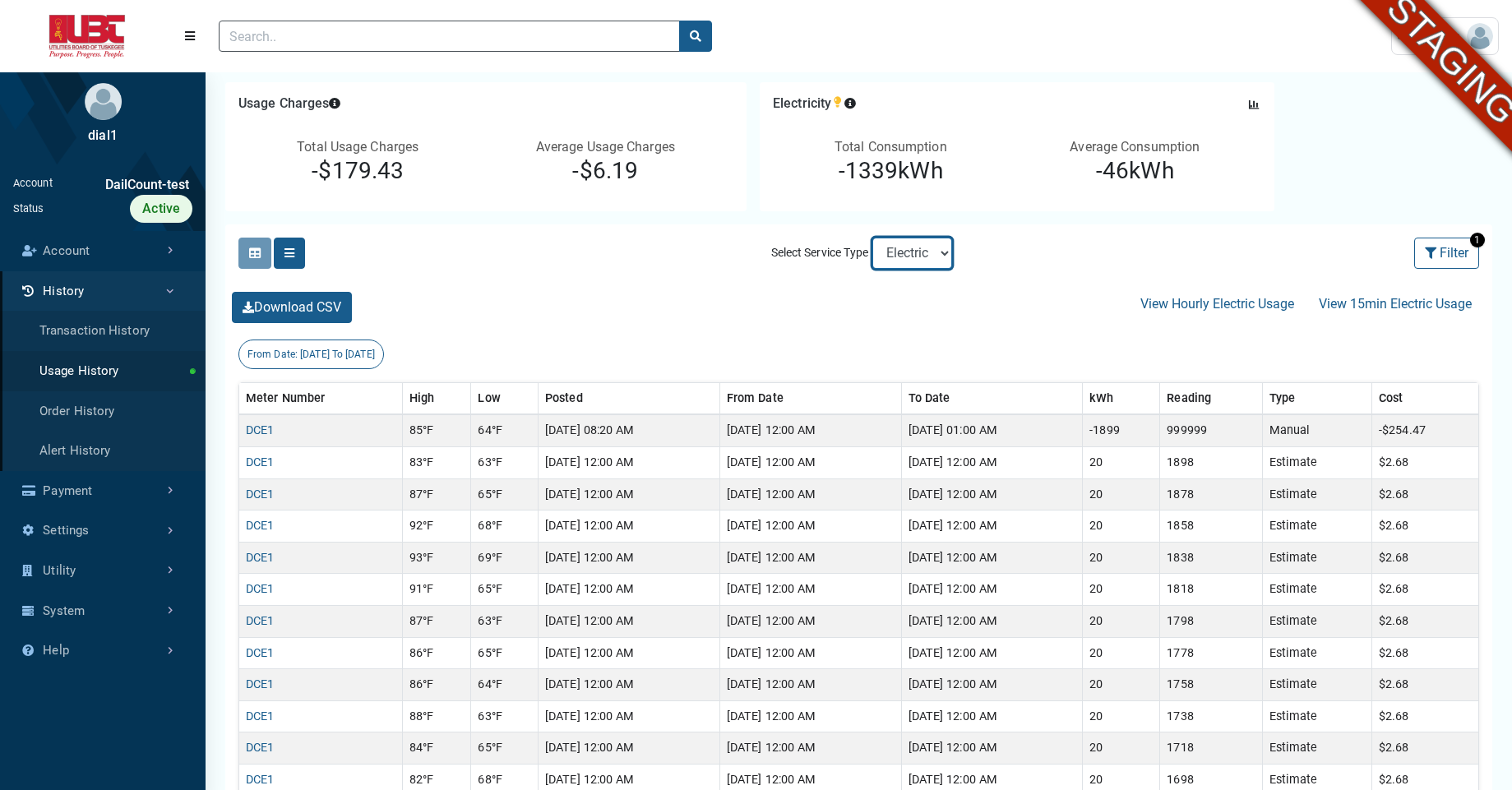
select select "Water"
click at [872, 238] on select "Electric Sewer Water" at bounding box center [912, 253] width 80 height 31
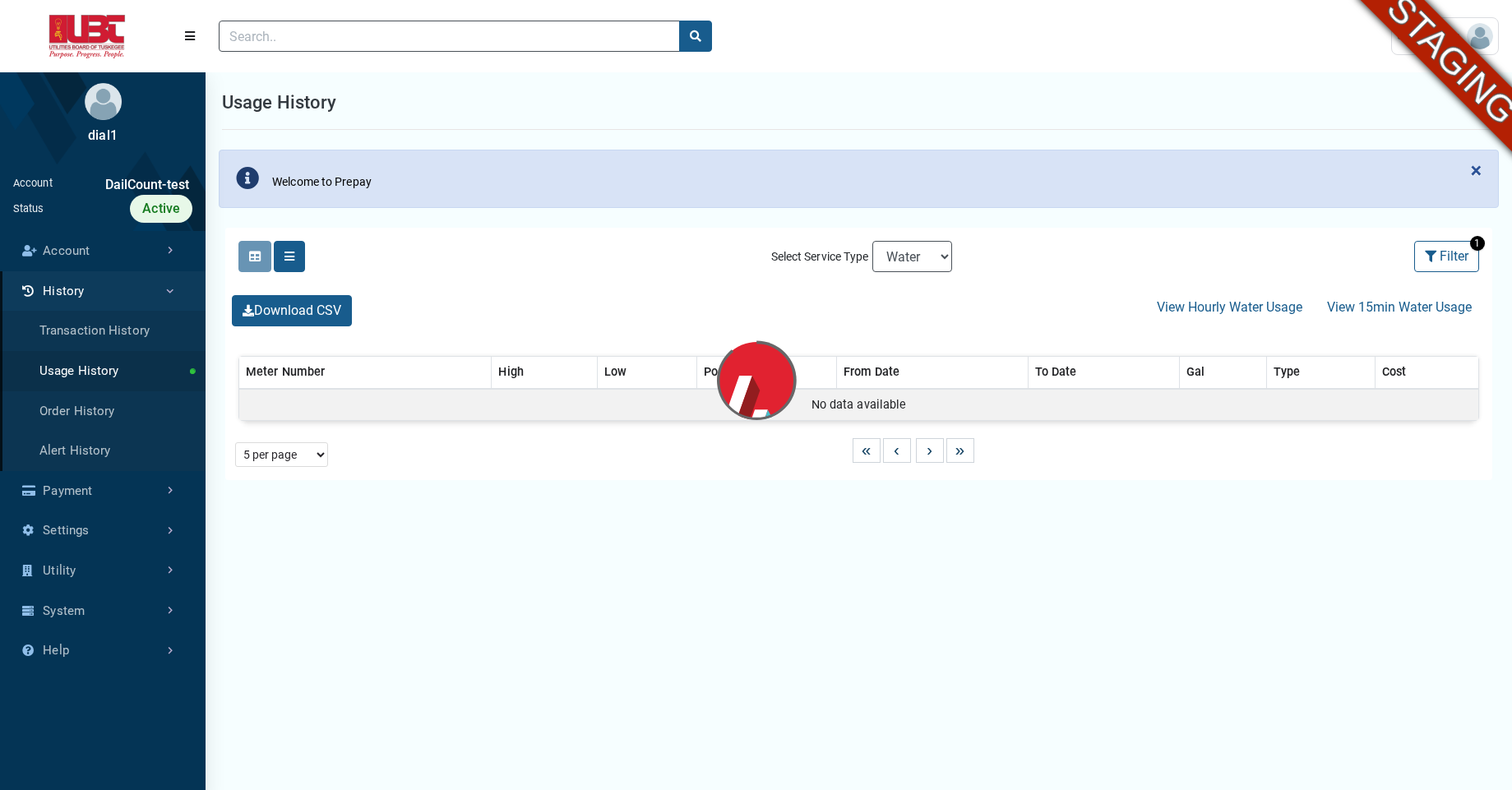
select select "25 per page"
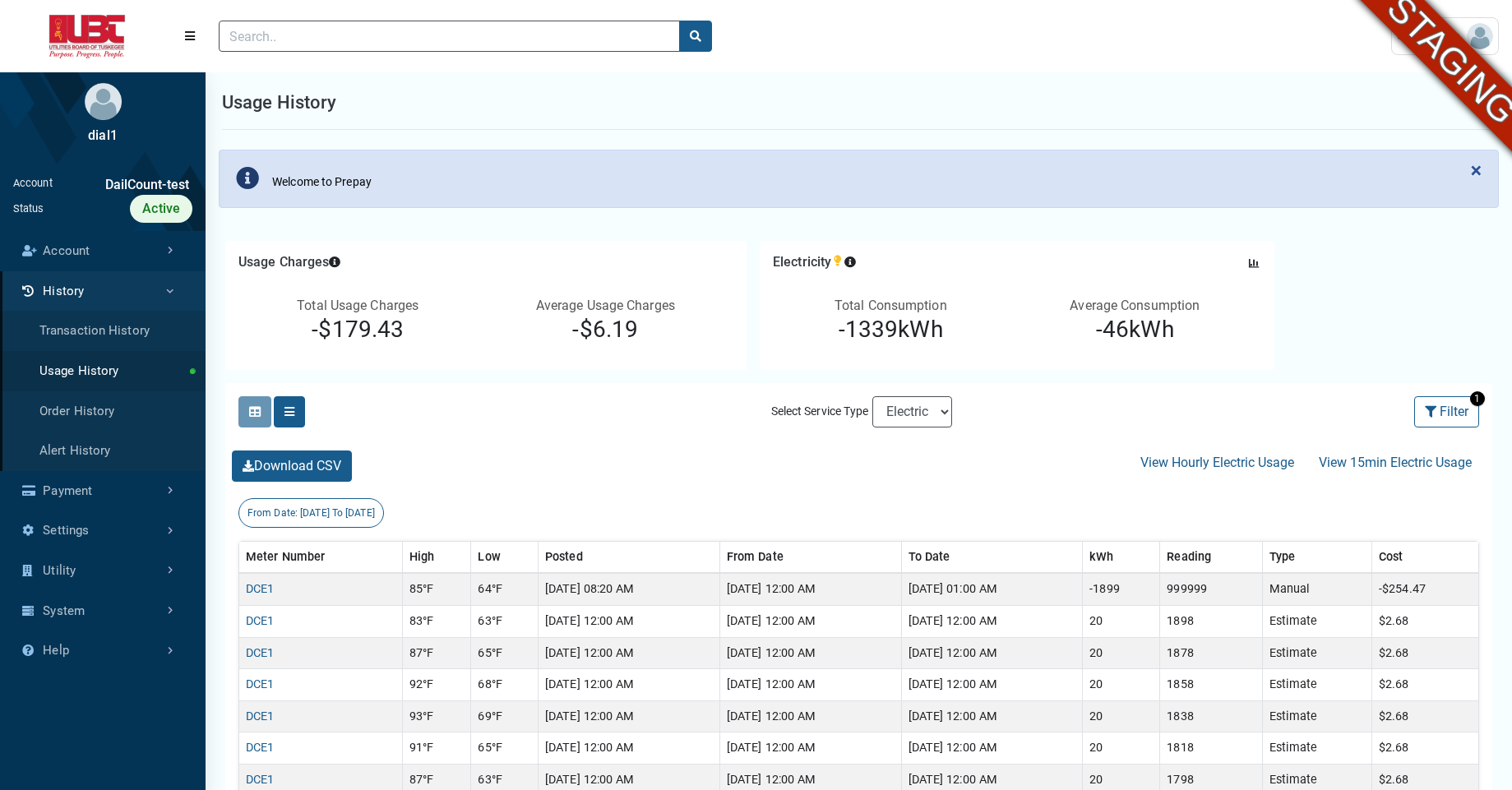
click at [1105, 49] on div at bounding box center [791, 36] width 1172 height 57
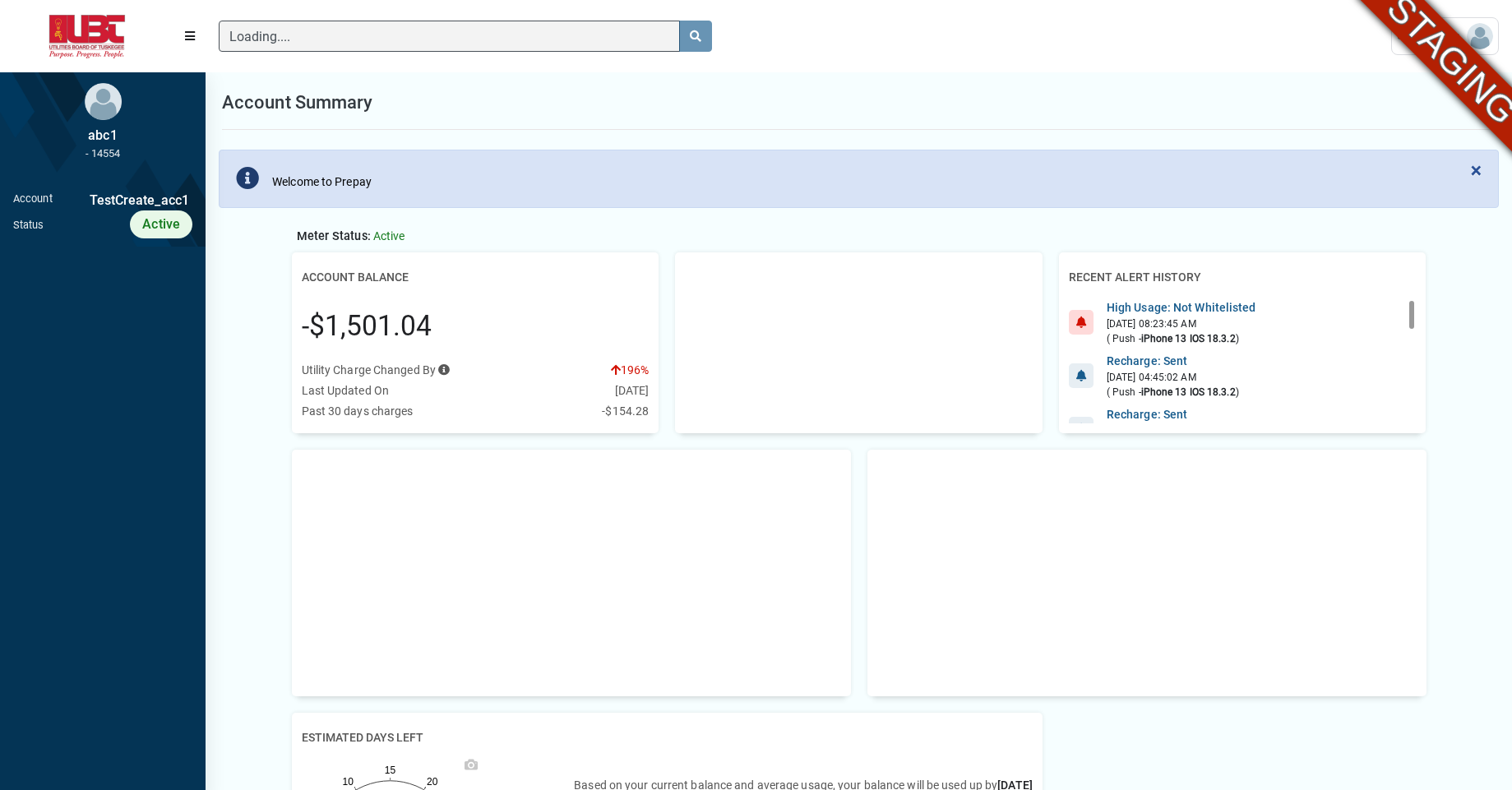
scroll to position [7, 1]
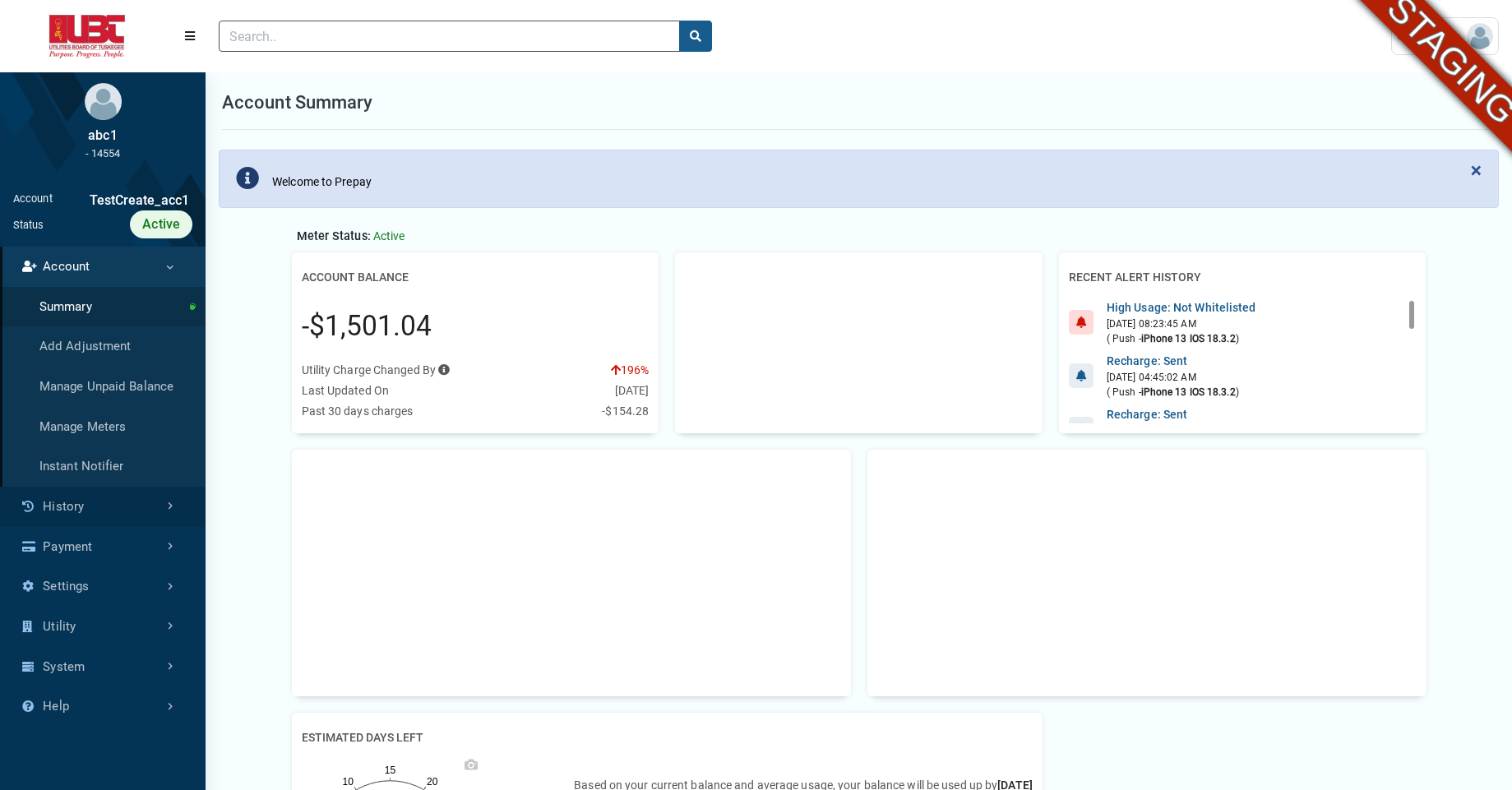
click at [116, 505] on link "History" at bounding box center [103, 507] width 206 height 40
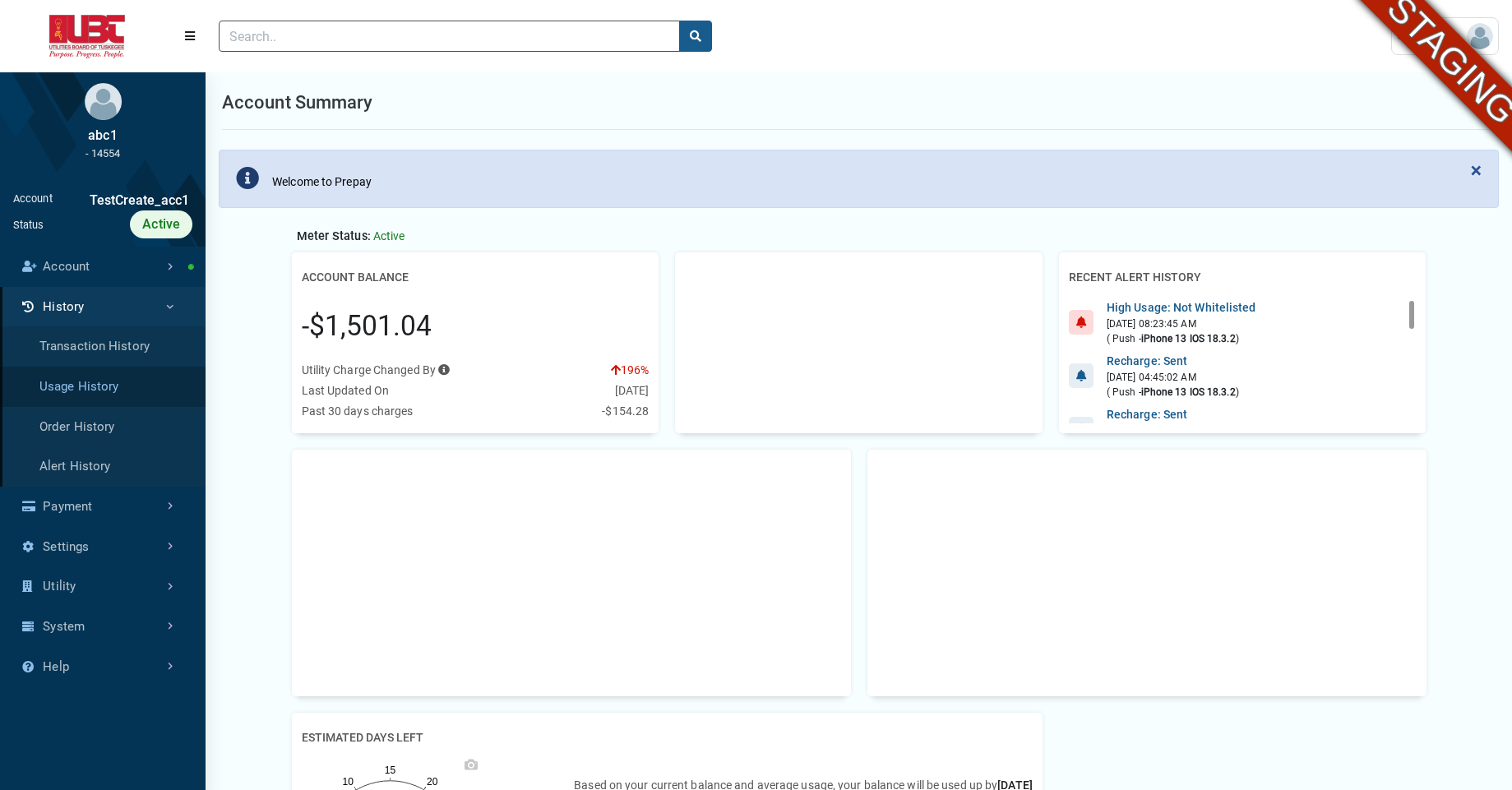
click at [80, 390] on link "Usage History" at bounding box center [103, 387] width 206 height 40
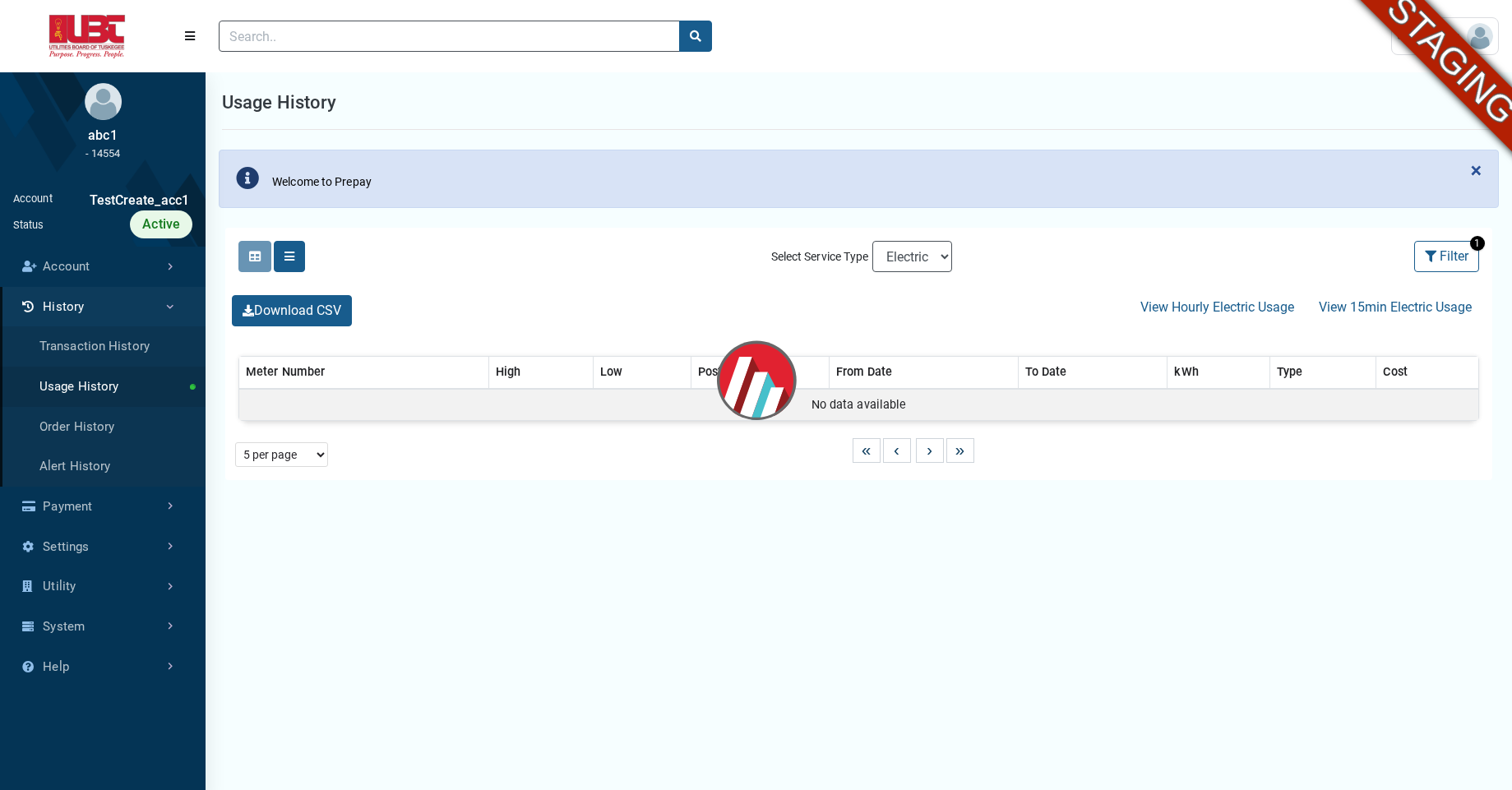
select select "25 per page"
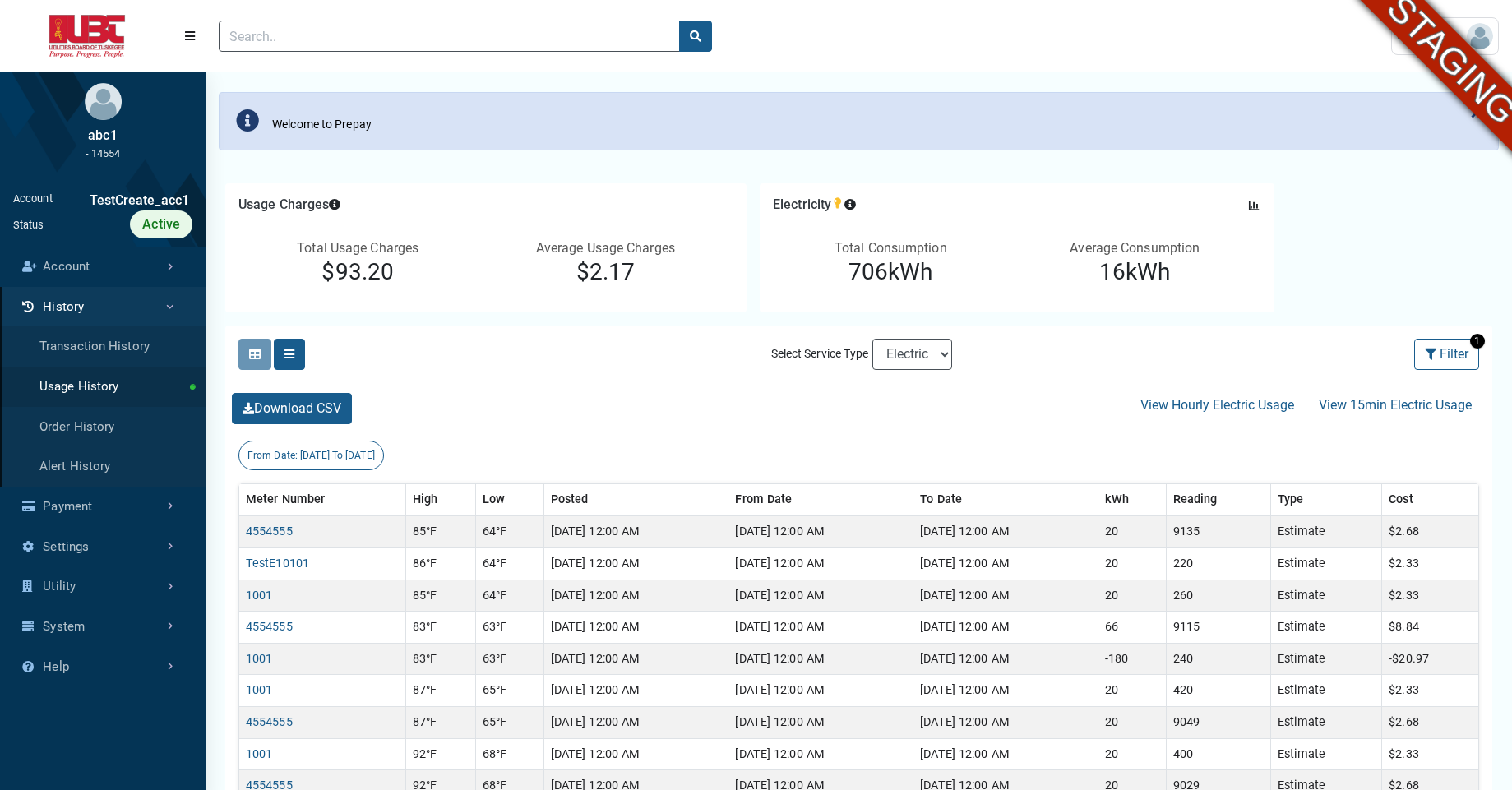
scroll to position [52, 0]
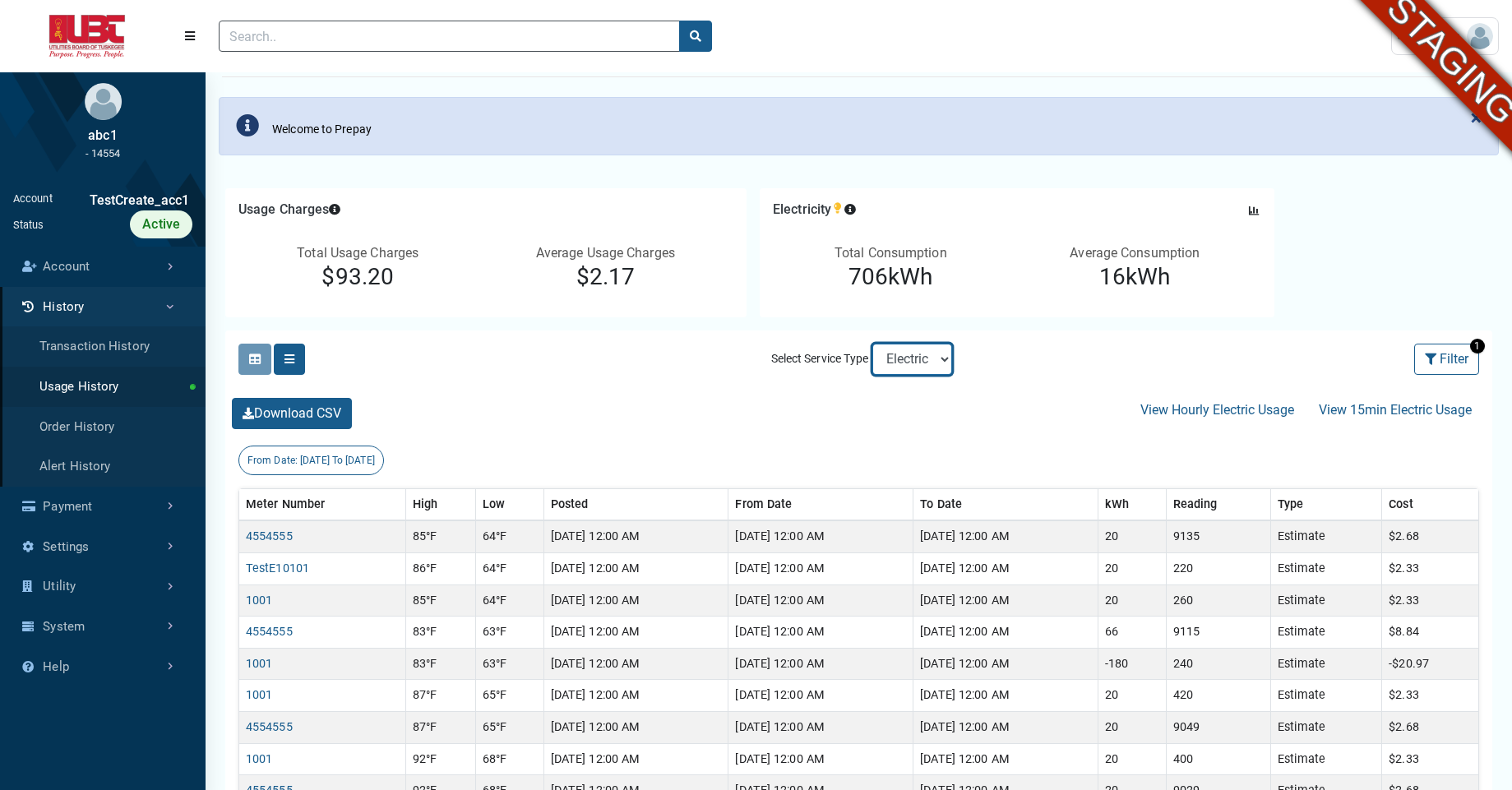
drag, startPoint x: 929, startPoint y: 363, endPoint x: 974, endPoint y: 341, distance: 50.1
click at [974, 341] on div "Clicking on the following buttons will update the content below Selected Select…" at bounding box center [859, 359] width 1267 height 57
click at [140, 276] on link "Account" at bounding box center [103, 267] width 206 height 40
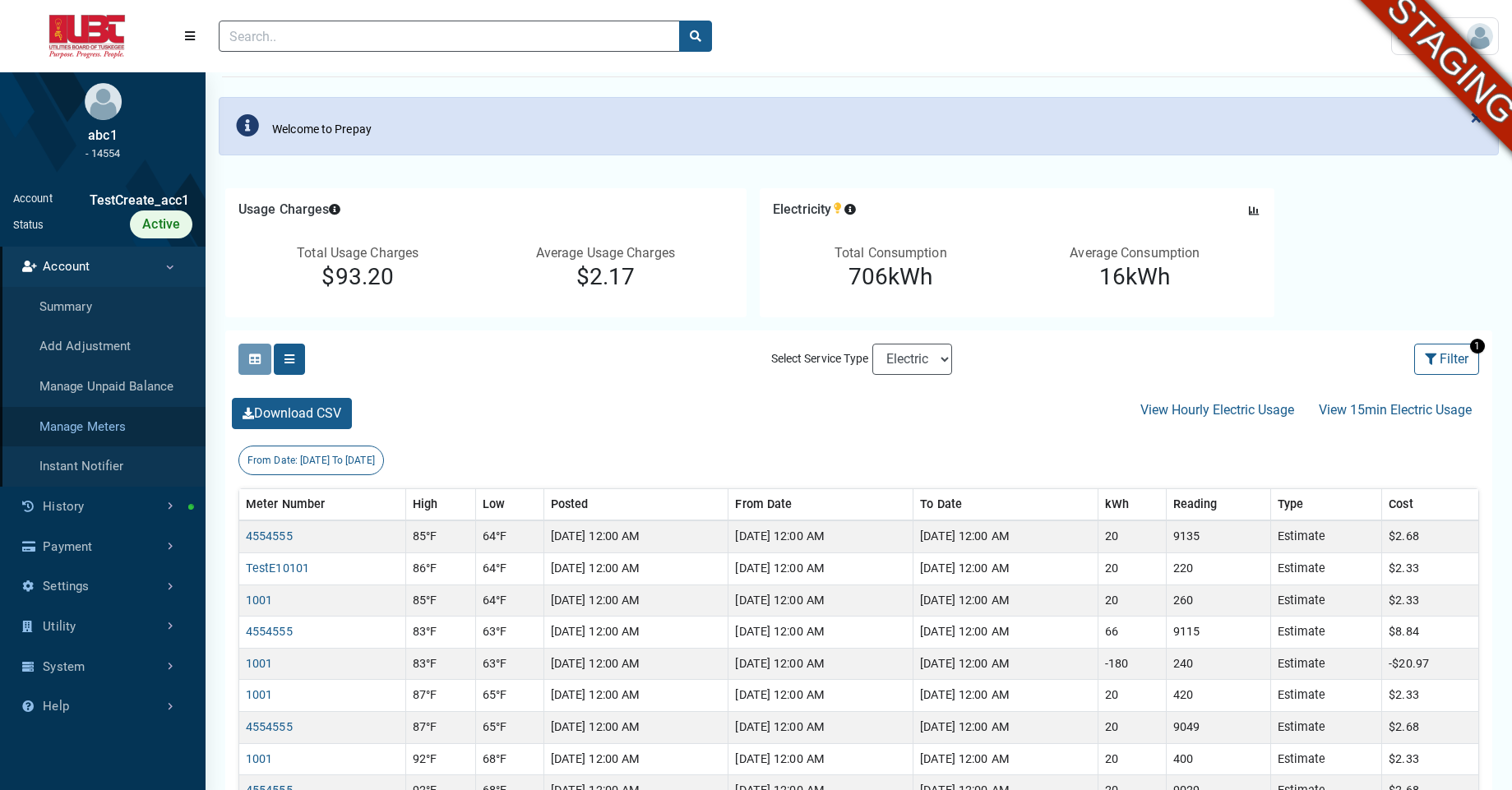
click at [97, 426] on link "Manage Meters" at bounding box center [103, 427] width 206 height 40
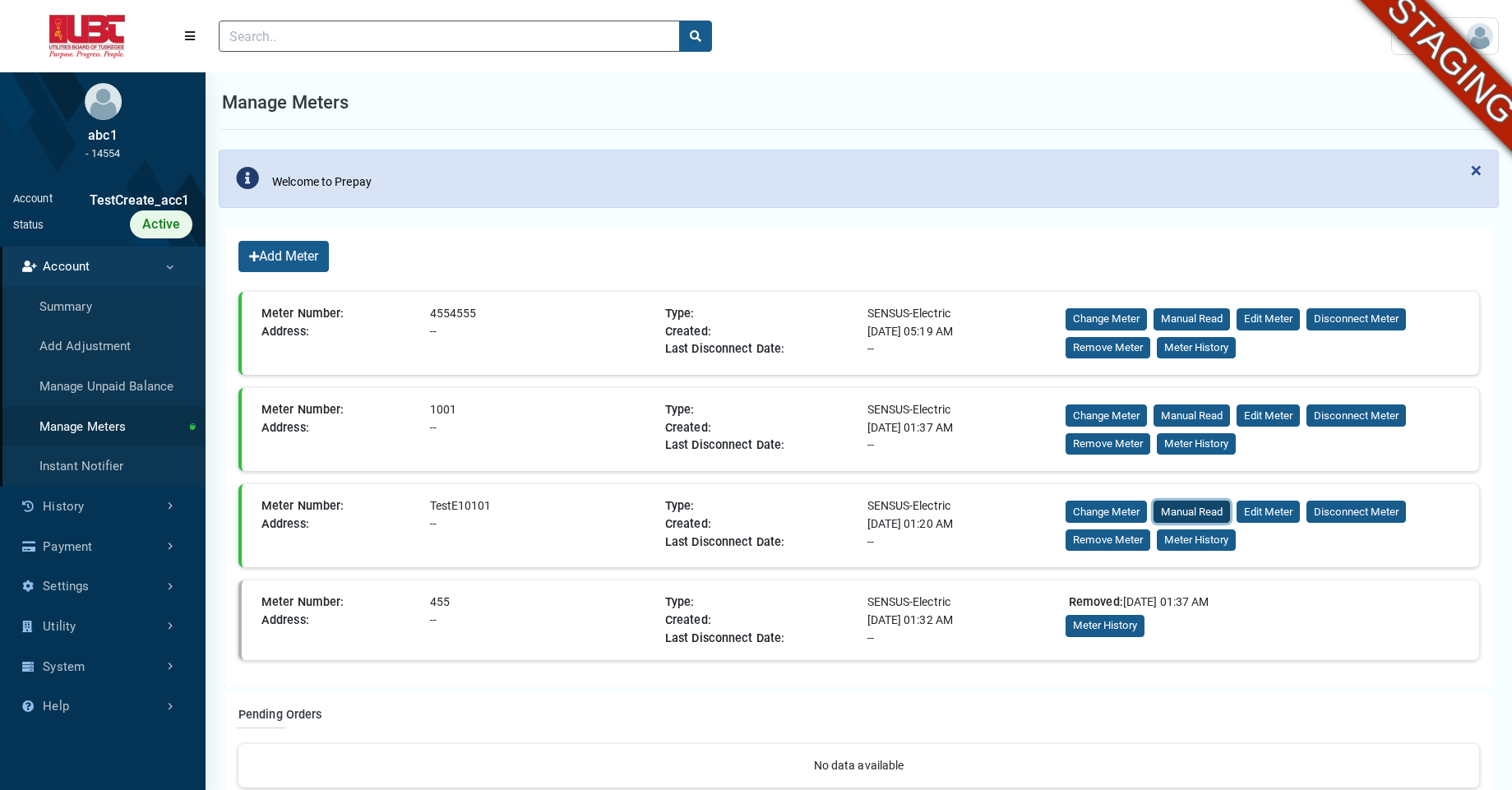
click at [1192, 503] on button "Manual Read" at bounding box center [1192, 511] width 77 height 22
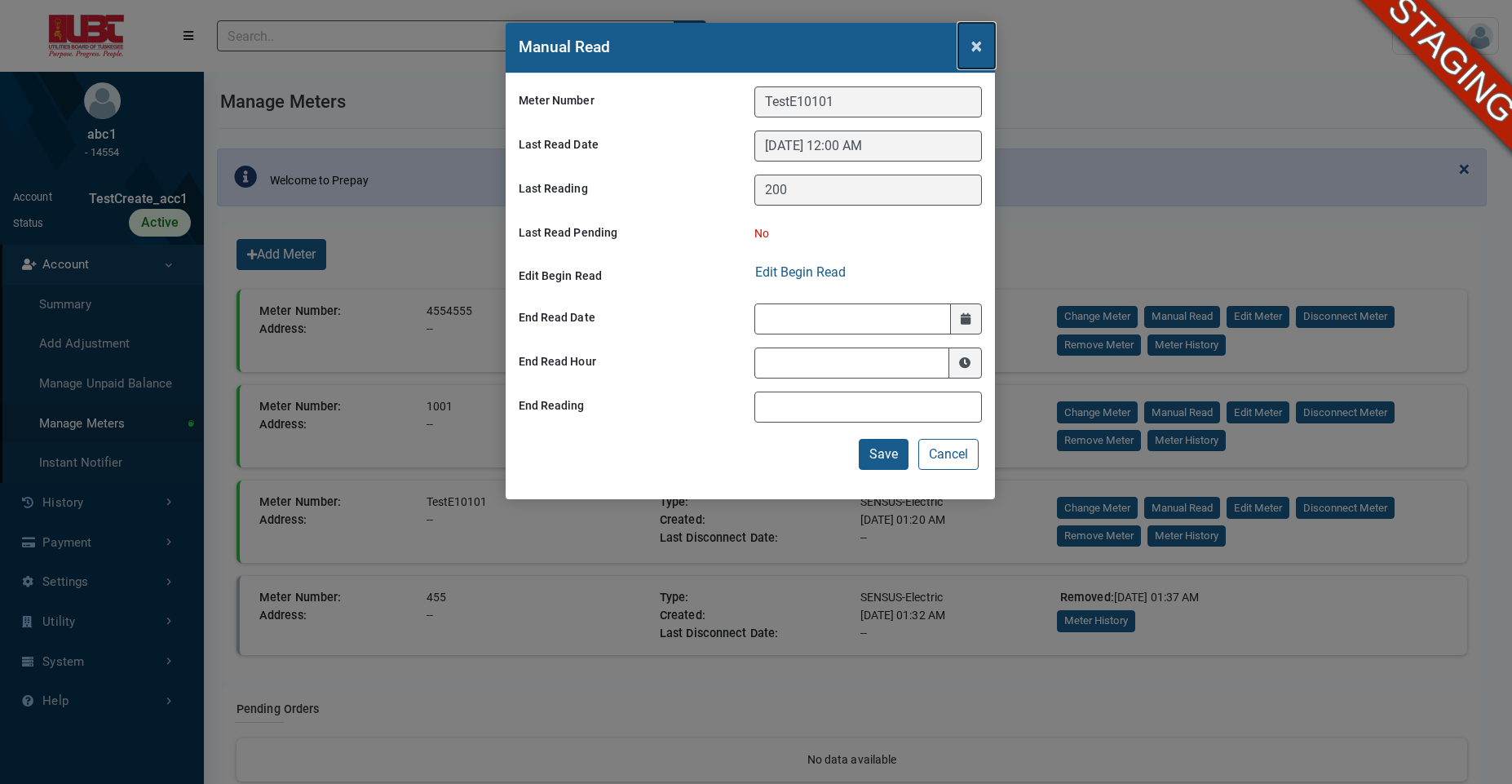
click at [977, 45] on span "×" at bounding box center [977, 46] width 10 height 22
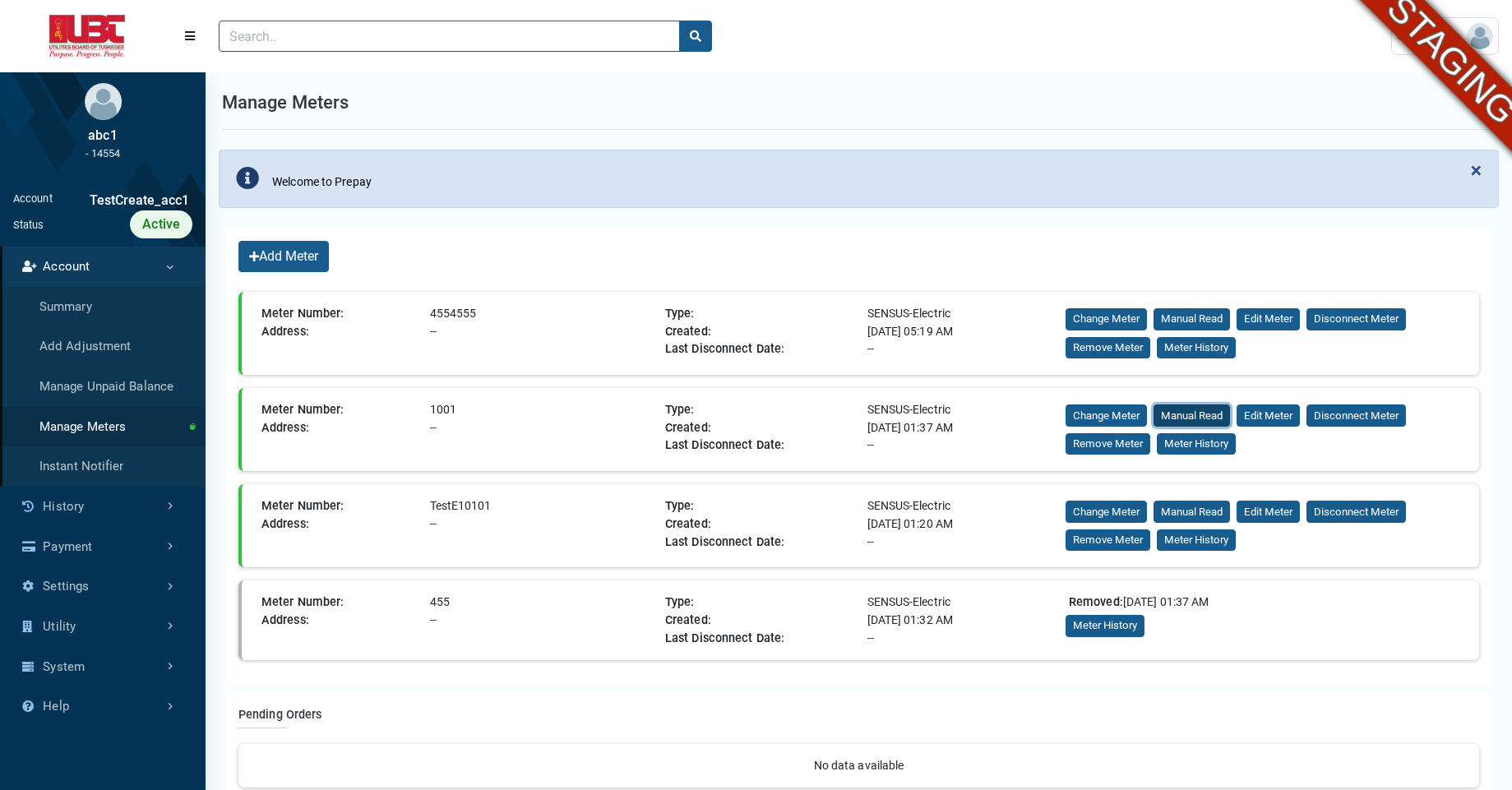
click at [1190, 415] on button "Manual Read" at bounding box center [1192, 415] width 77 height 22
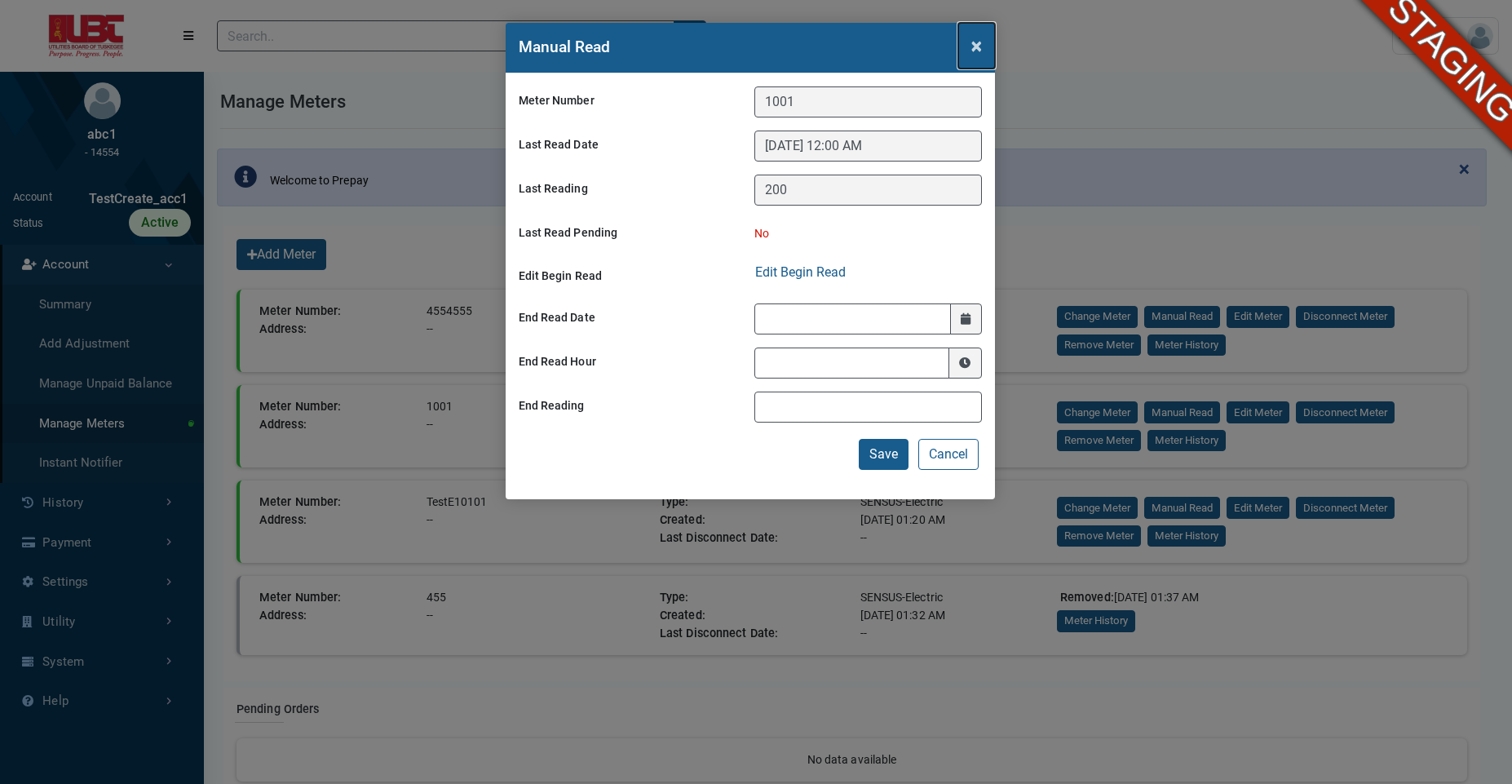
click at [976, 43] on span "×" at bounding box center [977, 46] width 10 height 22
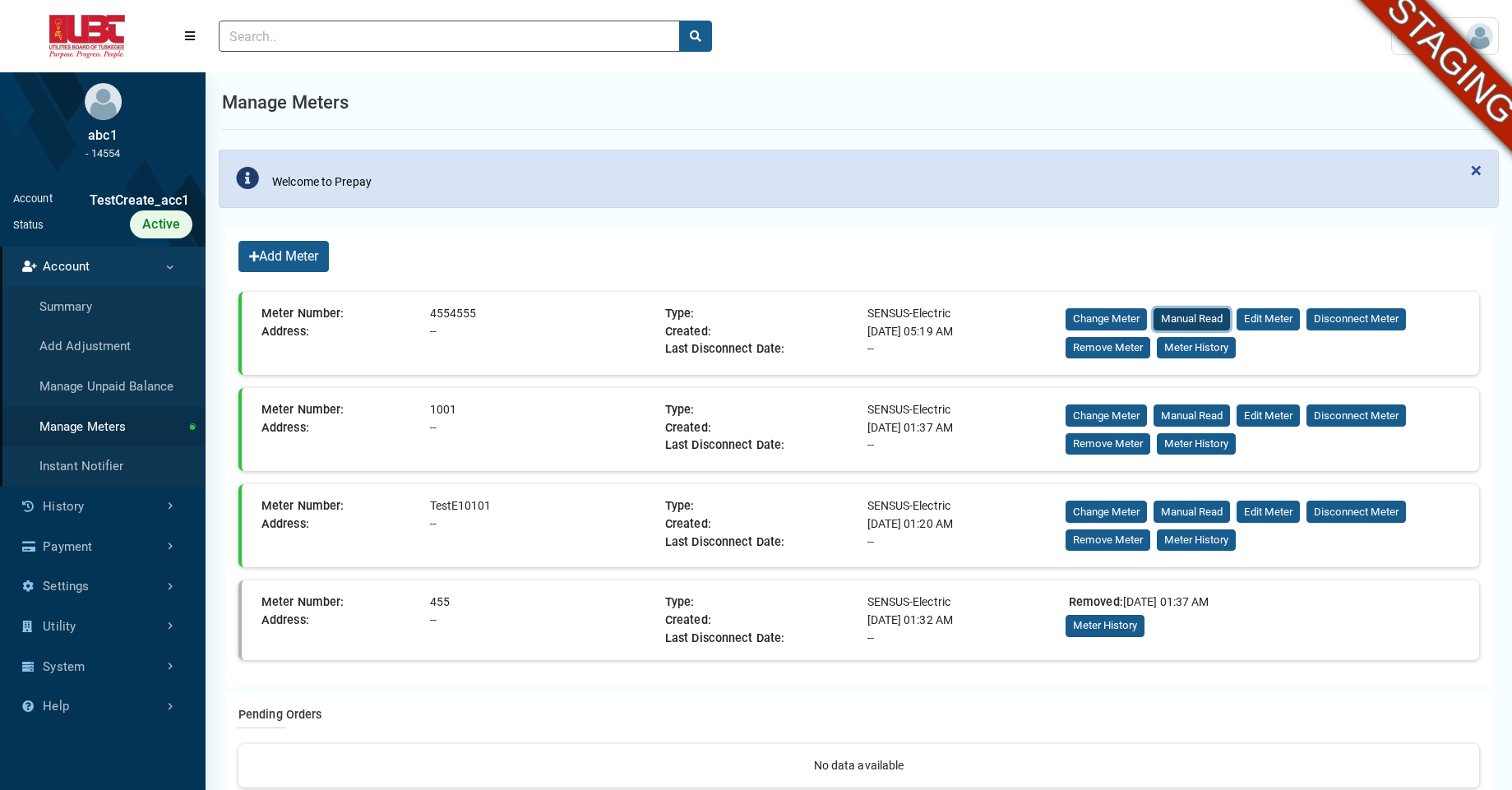
click at [1194, 320] on button "Manual Read" at bounding box center [1192, 319] width 77 height 22
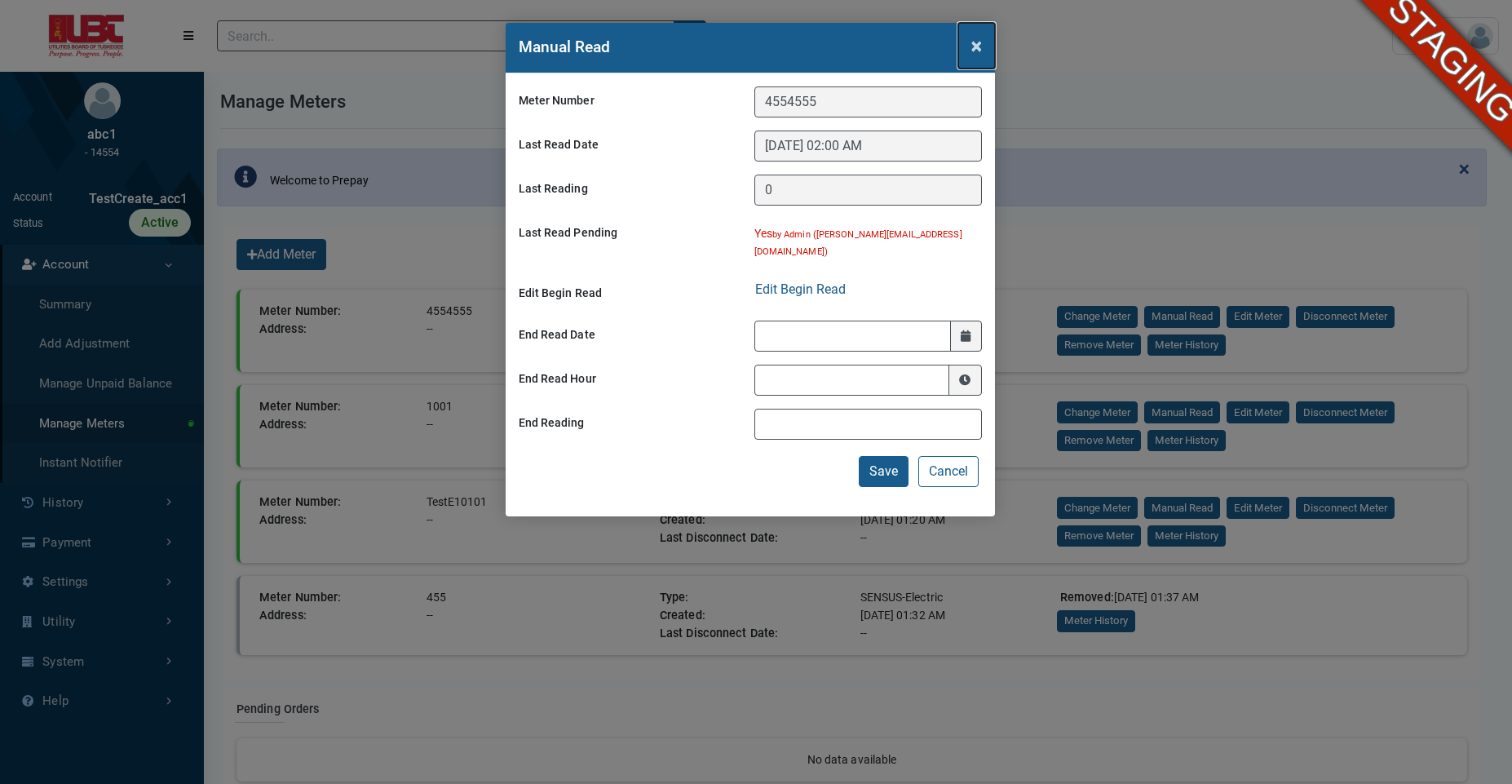
click at [974, 50] on span "×" at bounding box center [977, 46] width 10 height 22
